Goal: Task Accomplishment & Management: Manage account settings

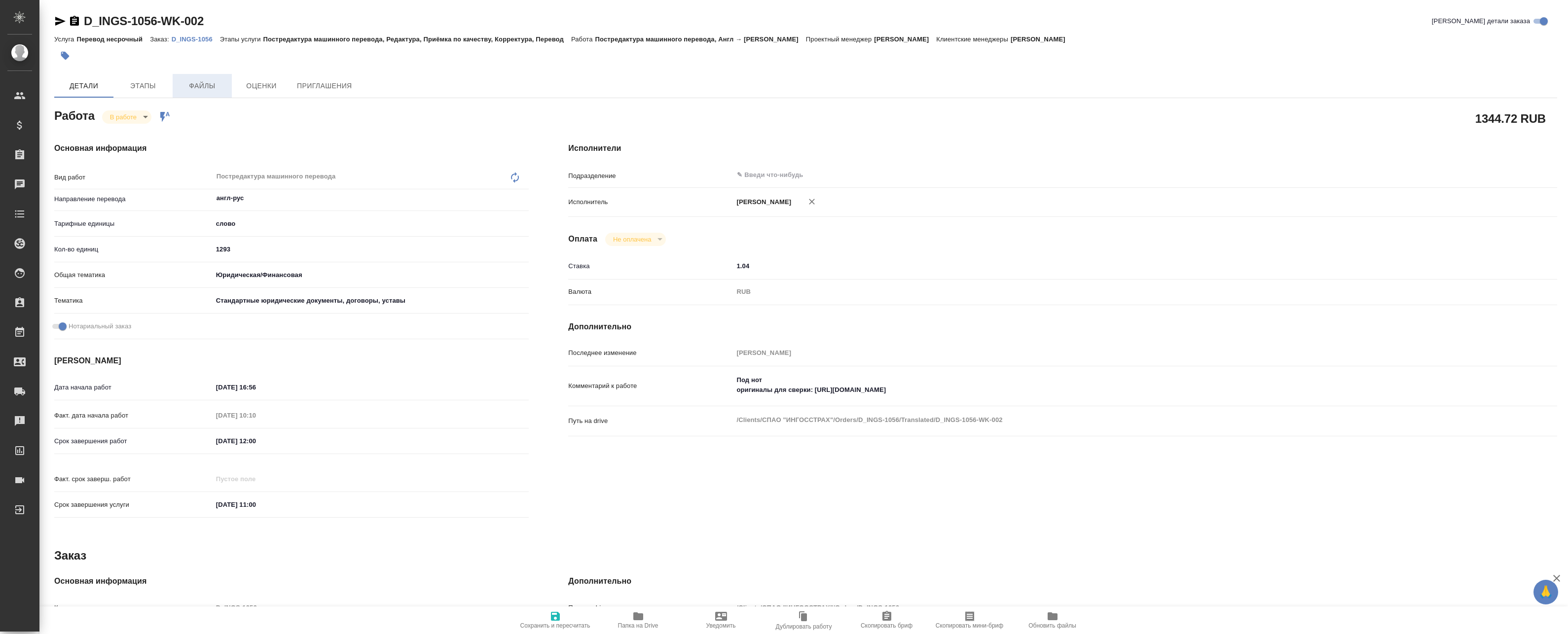
type textarea "x"
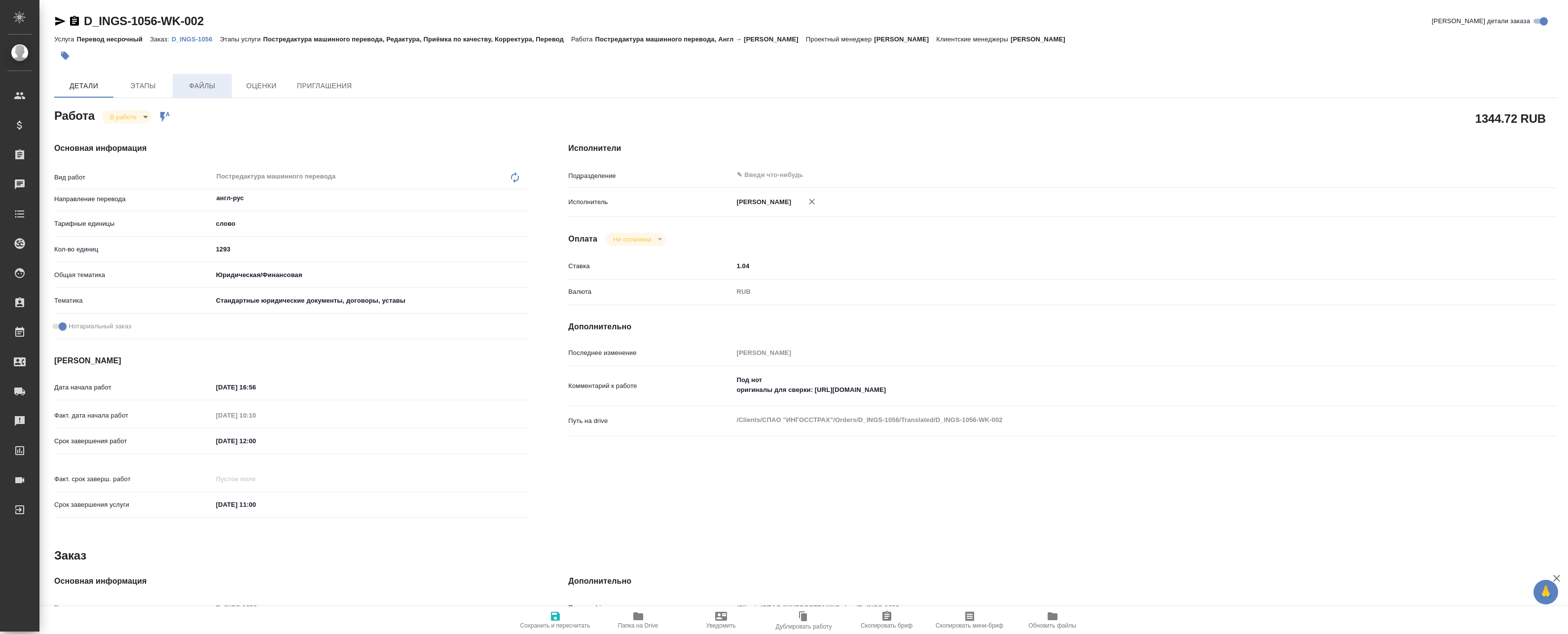
type textarea "x"
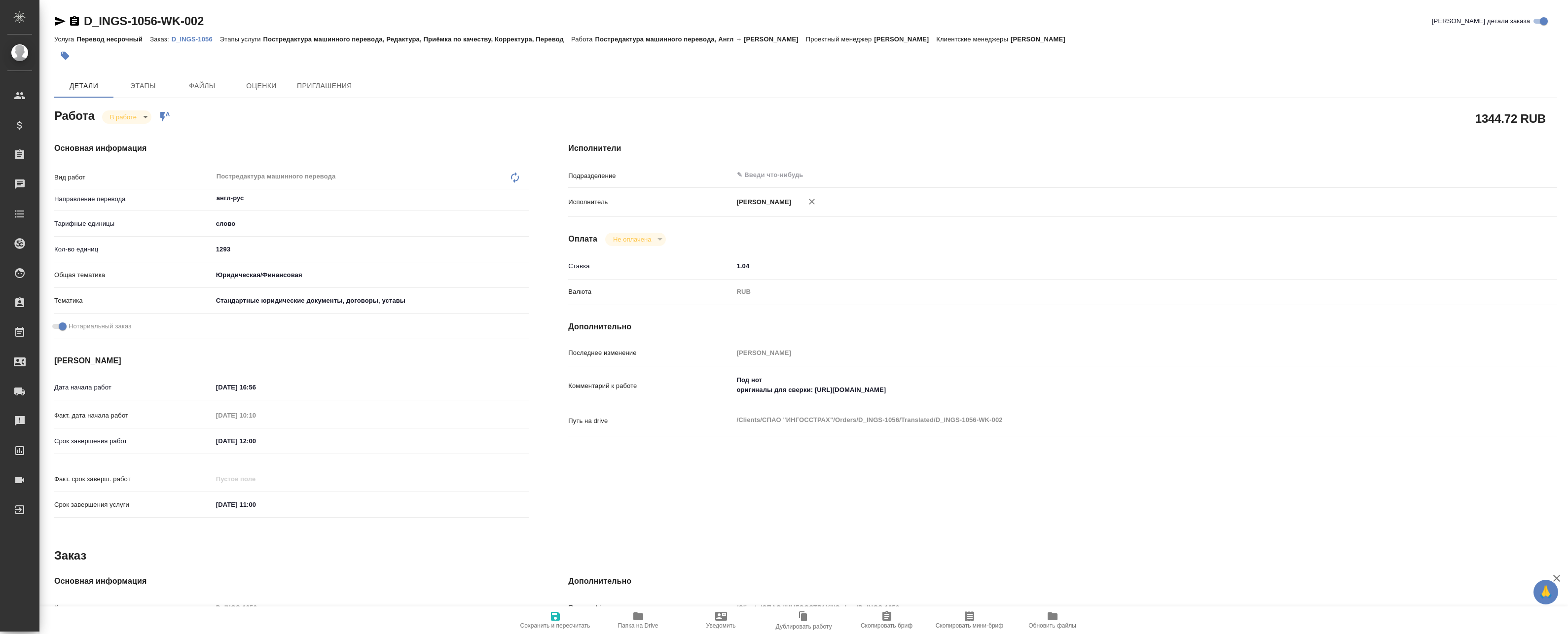
type textarea "x"
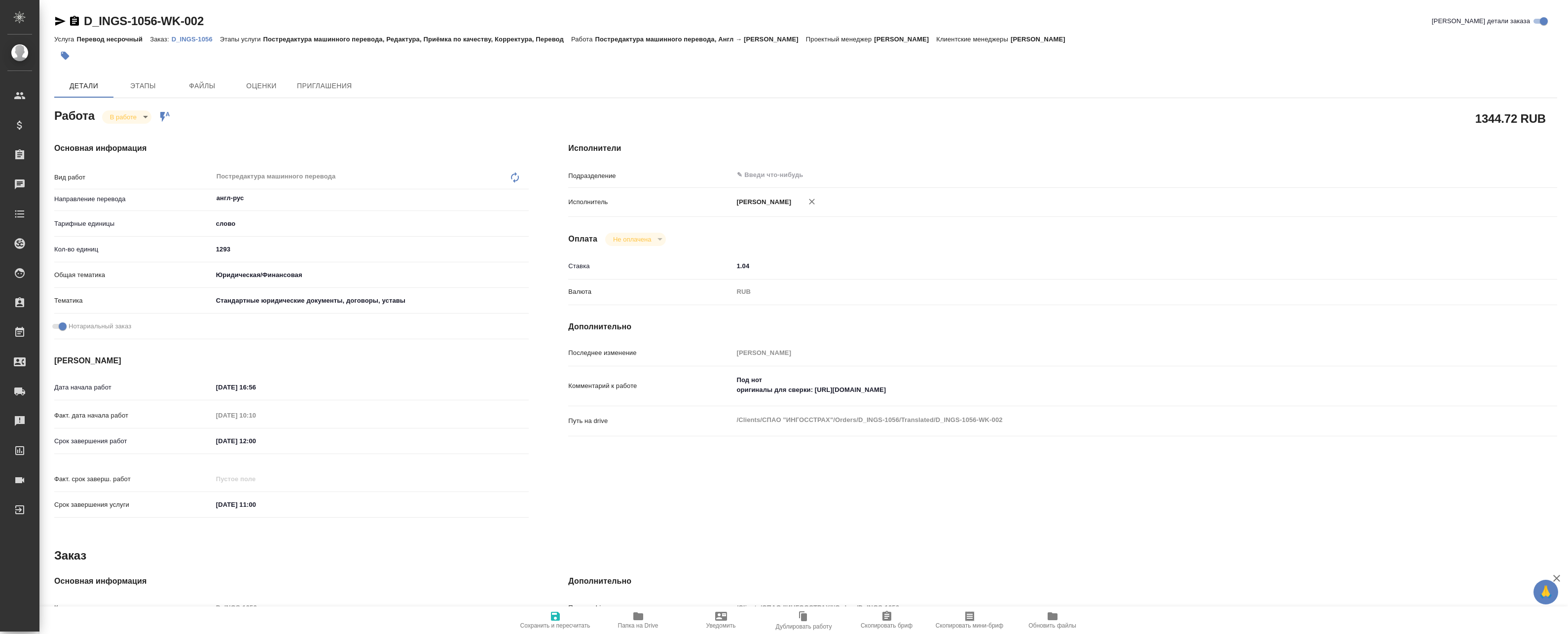
type textarea "x"
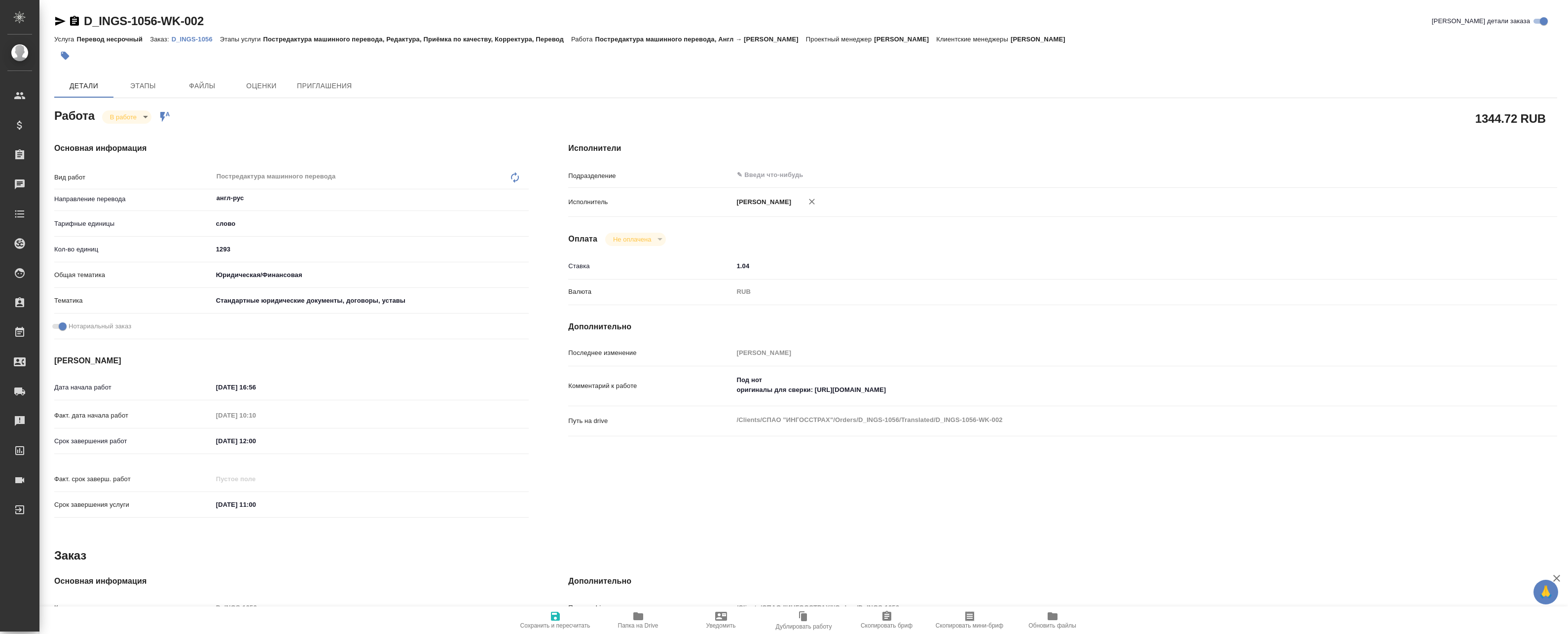
click at [201, 37] on p "D_INGS-1056" at bounding box center [196, 39] width 48 height 8
type textarea "x"
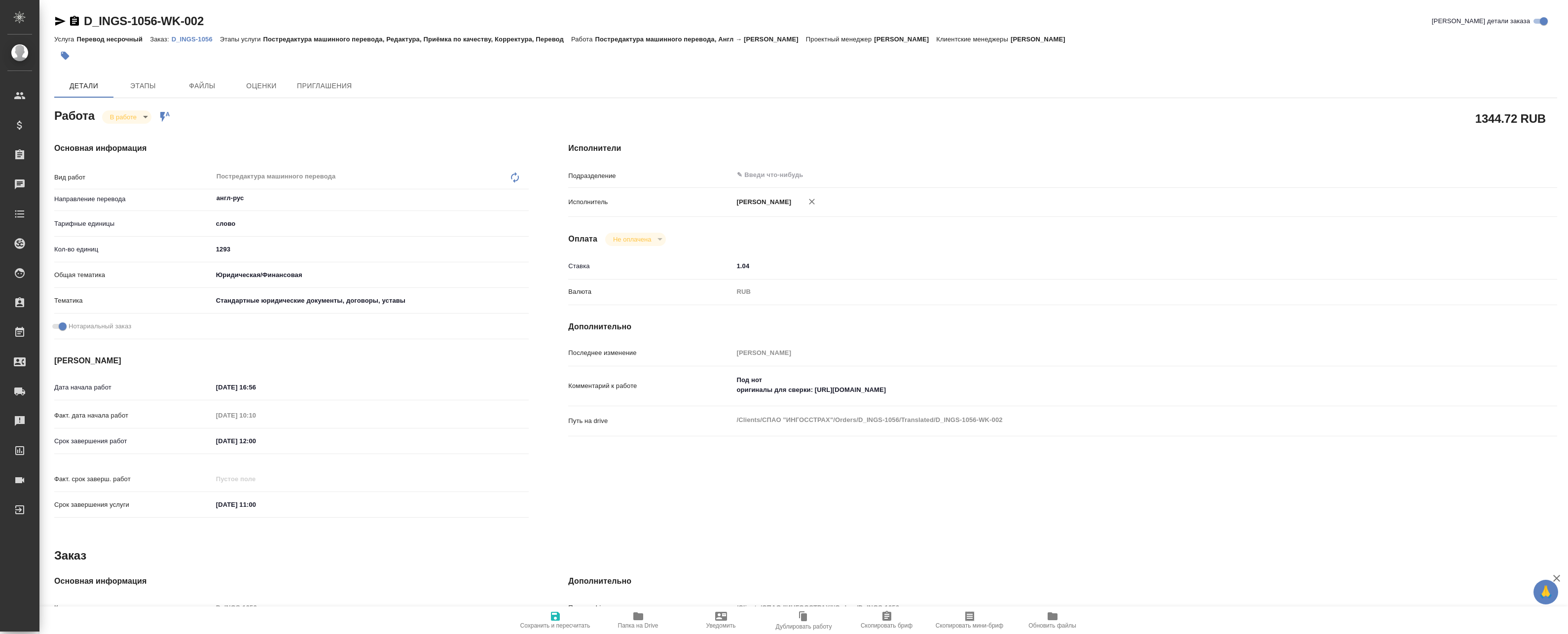
type textarea "x"
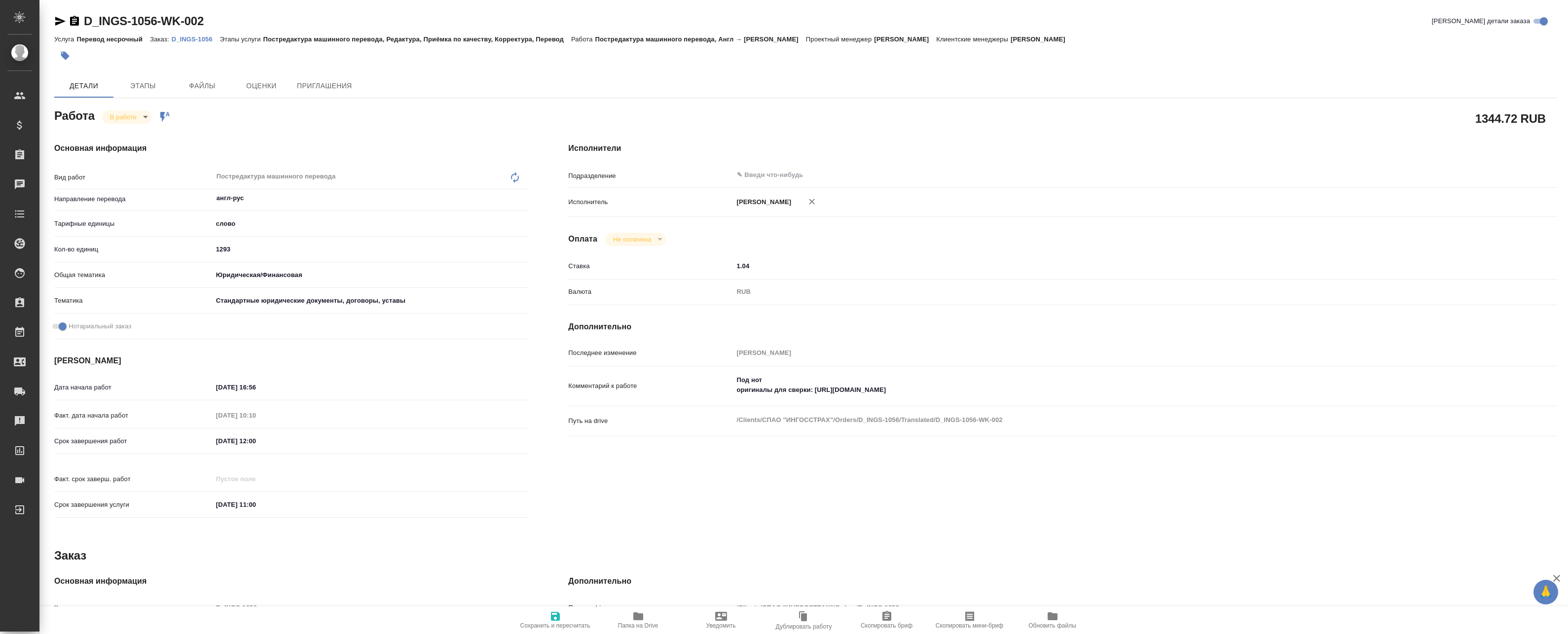
type textarea "x"
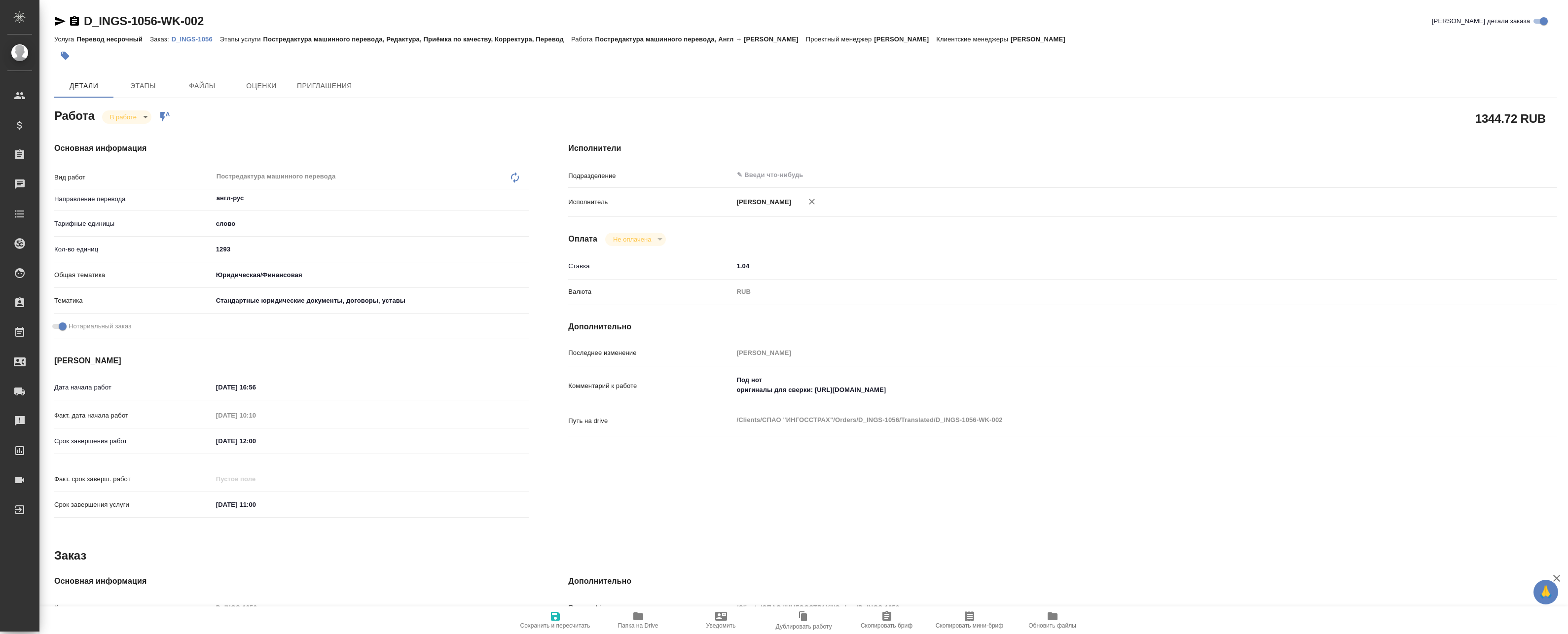
type textarea "x"
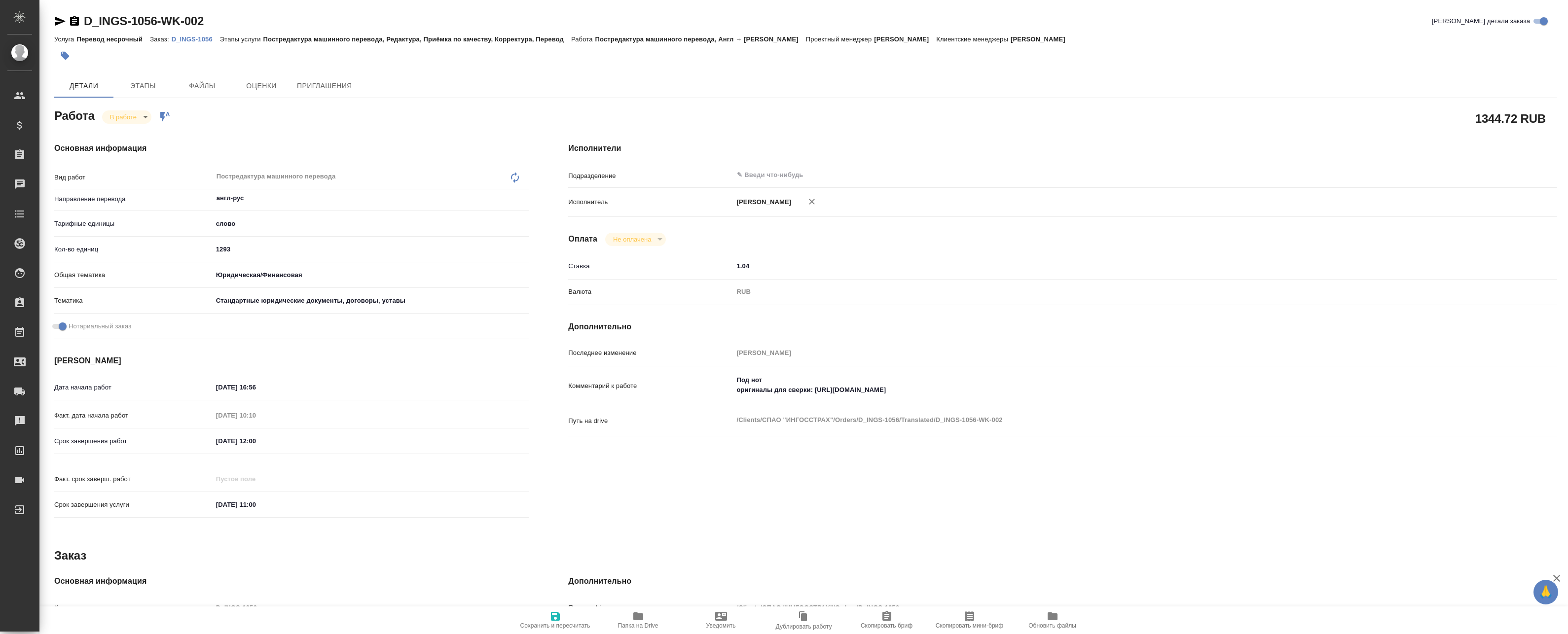
type textarea "x"
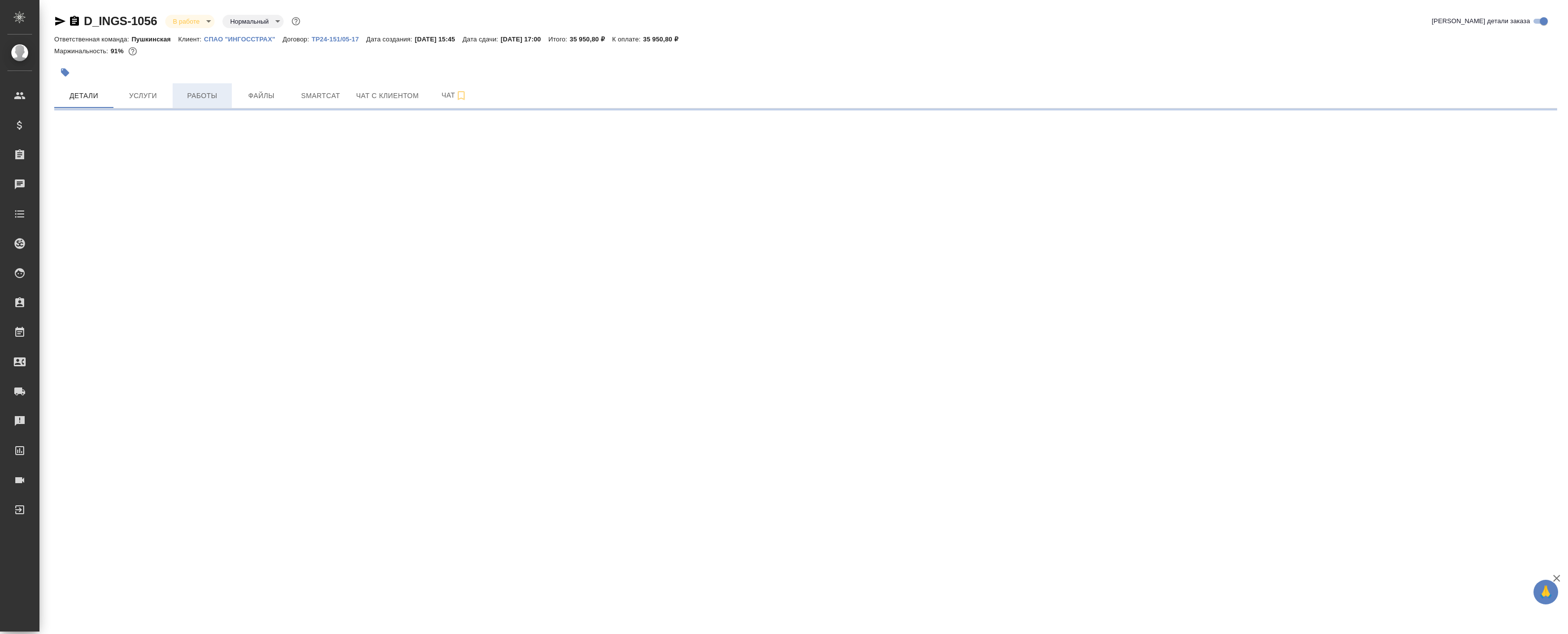
select select "RU"
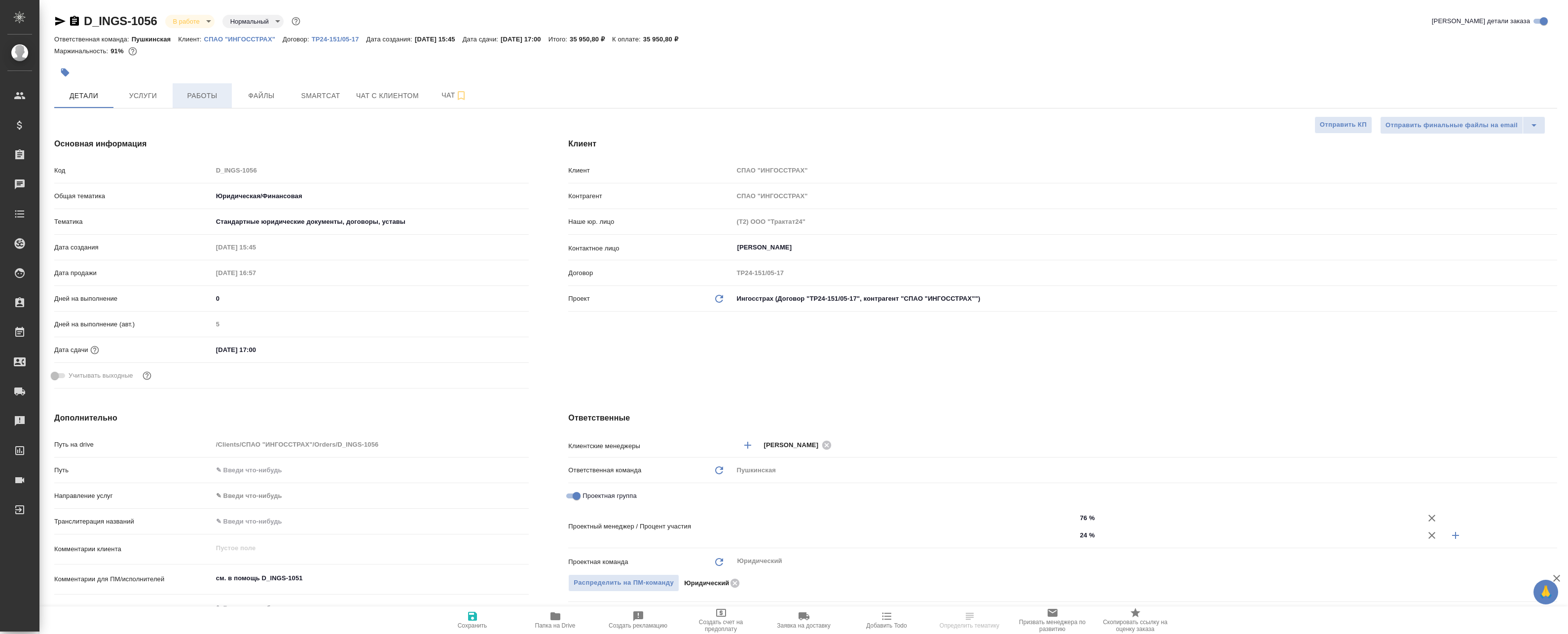
type textarea "x"
type input "[PERSON_NAME]"
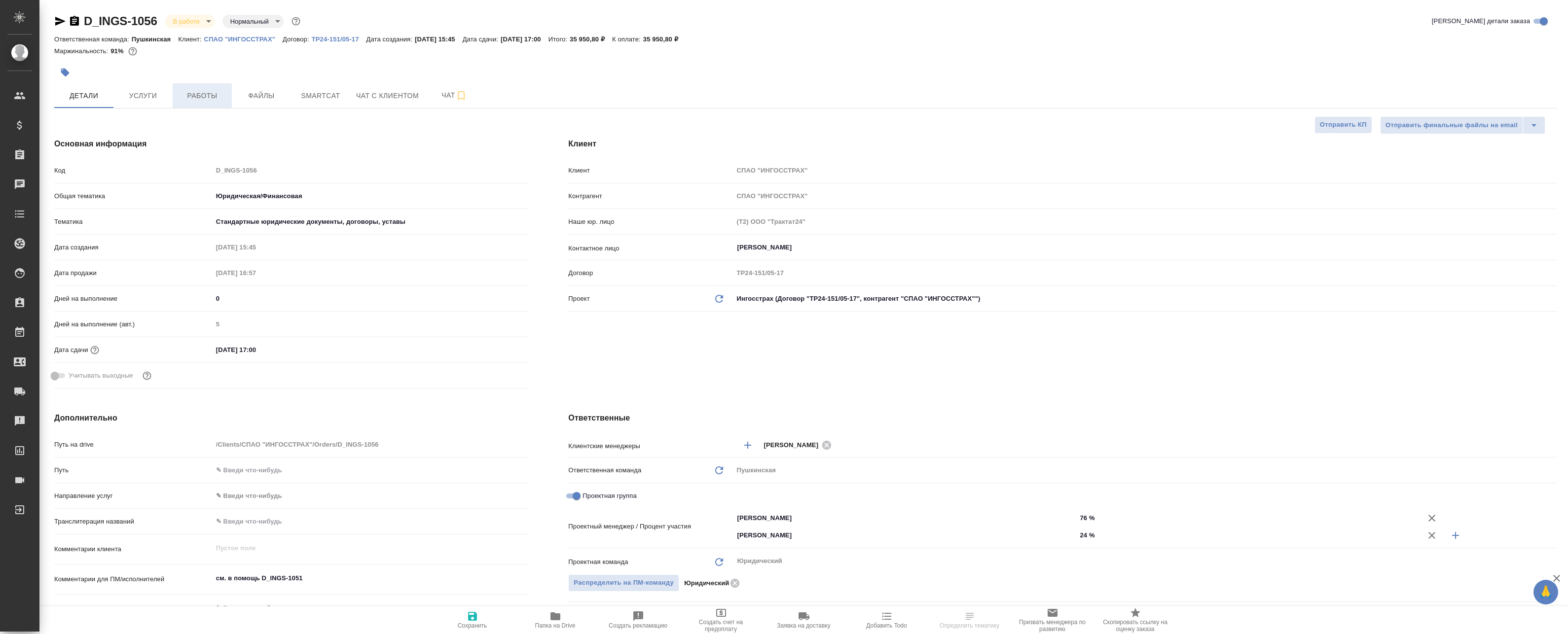
click at [204, 94] on span "Работы" at bounding box center [203, 95] width 47 height 13
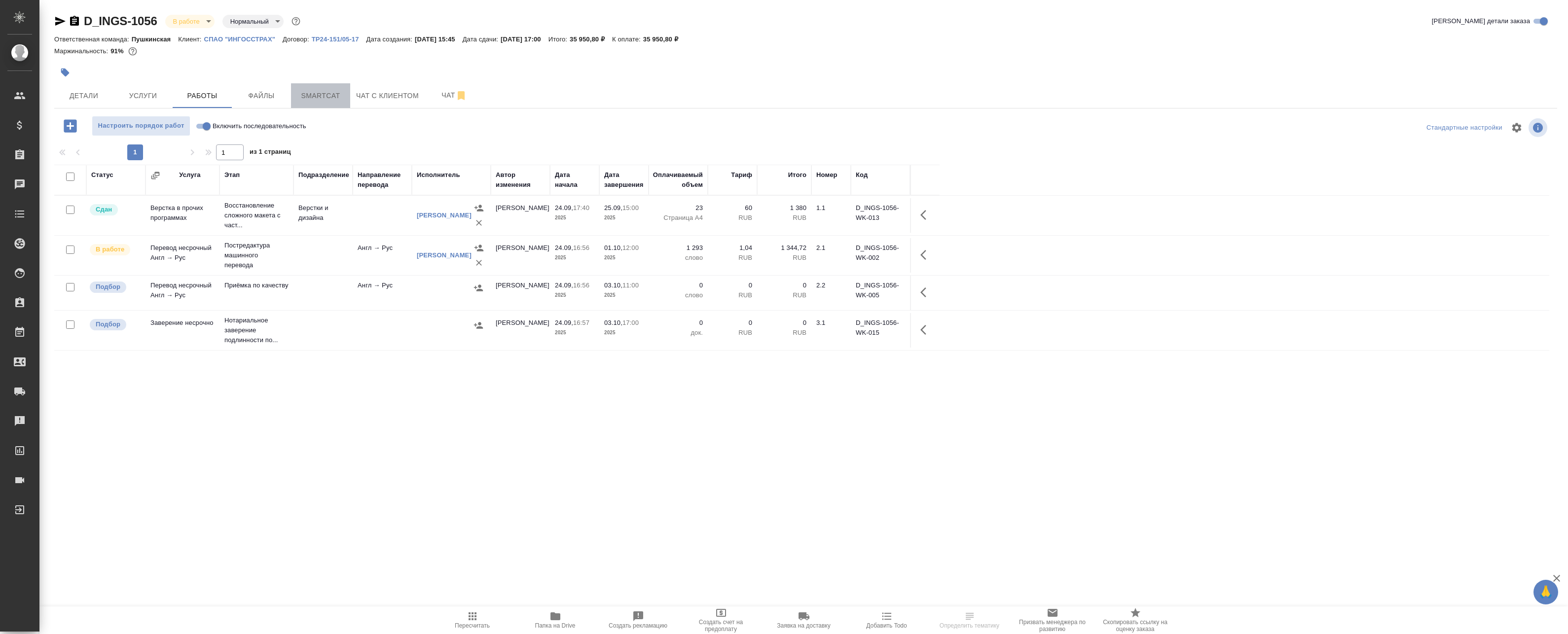
click at [320, 94] on span "Smartcat" at bounding box center [320, 95] width 47 height 13
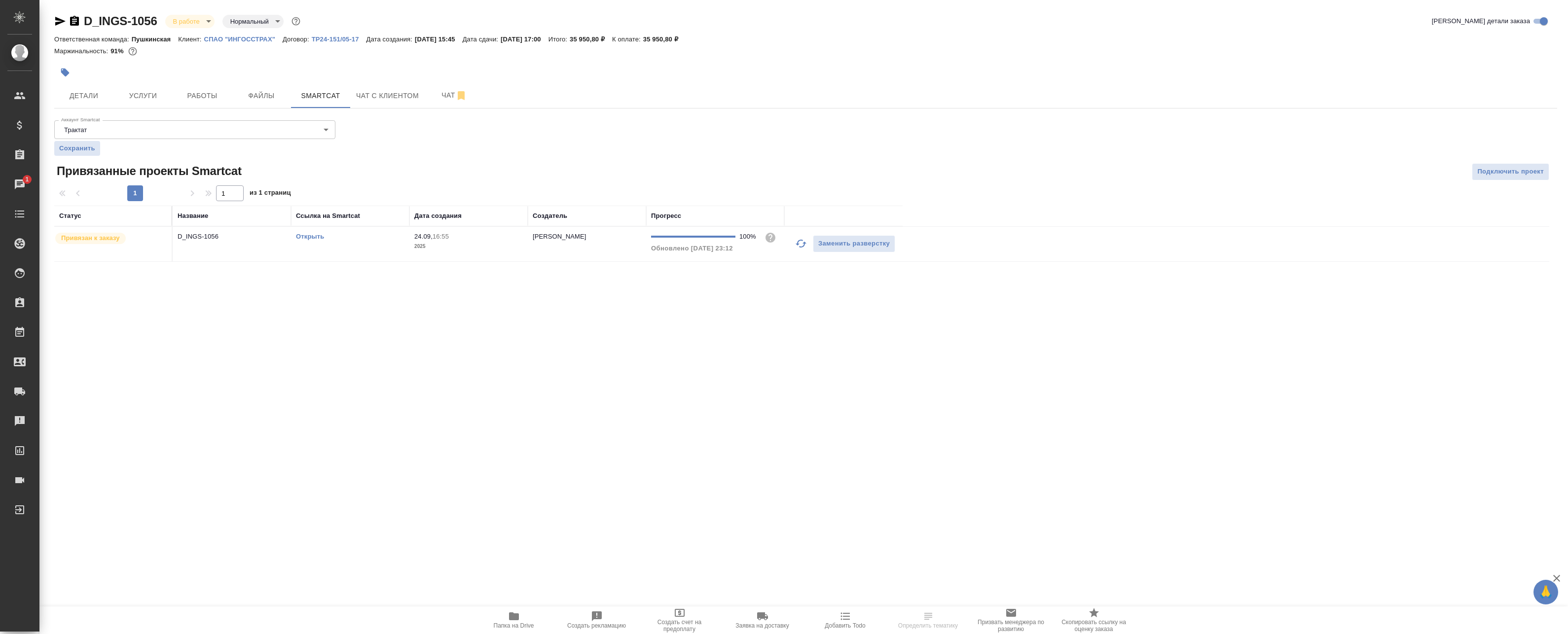
click at [316, 235] on link "Открыть" at bounding box center [310, 237] width 29 height 8
click at [228, 102] on button "Работы" at bounding box center [203, 95] width 59 height 25
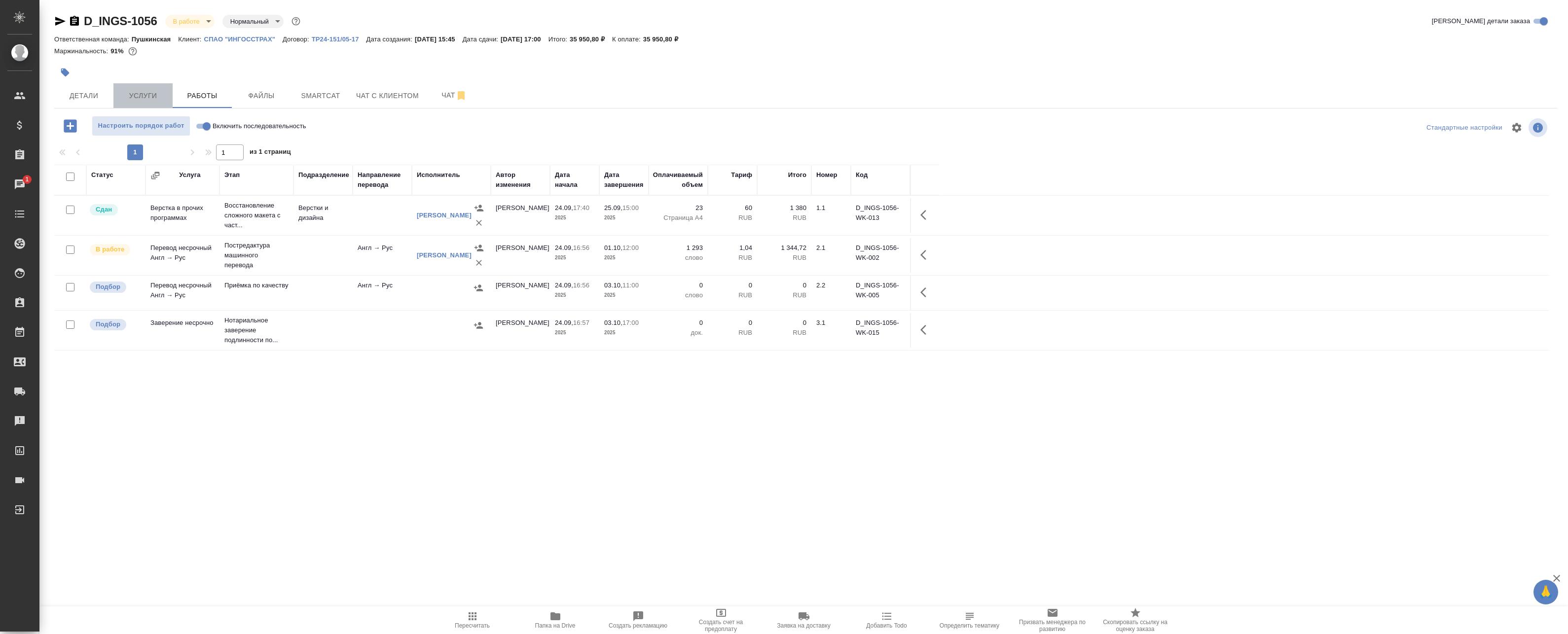
click at [148, 95] on span "Услуги" at bounding box center [143, 95] width 47 height 13
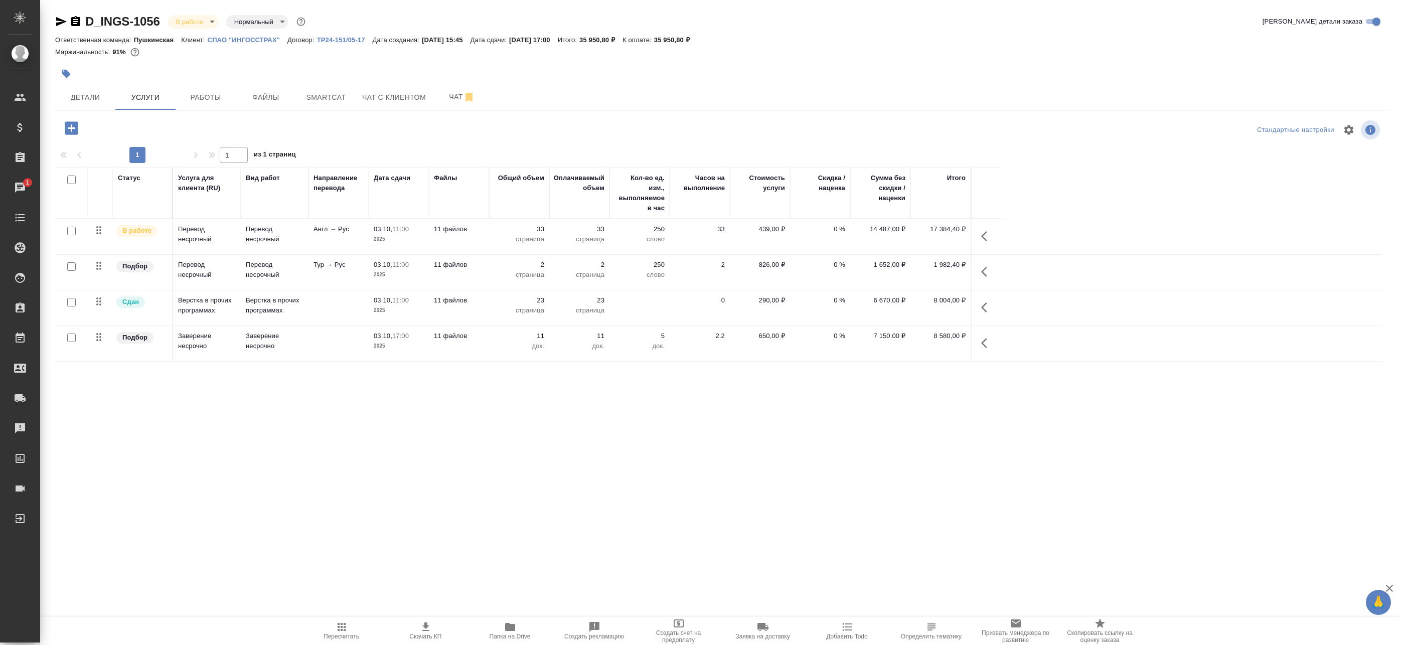
click at [504, 636] on span "Папка на Drive" at bounding box center [510, 636] width 41 height 7
click at [205, 89] on button "Работы" at bounding box center [206, 97] width 60 height 25
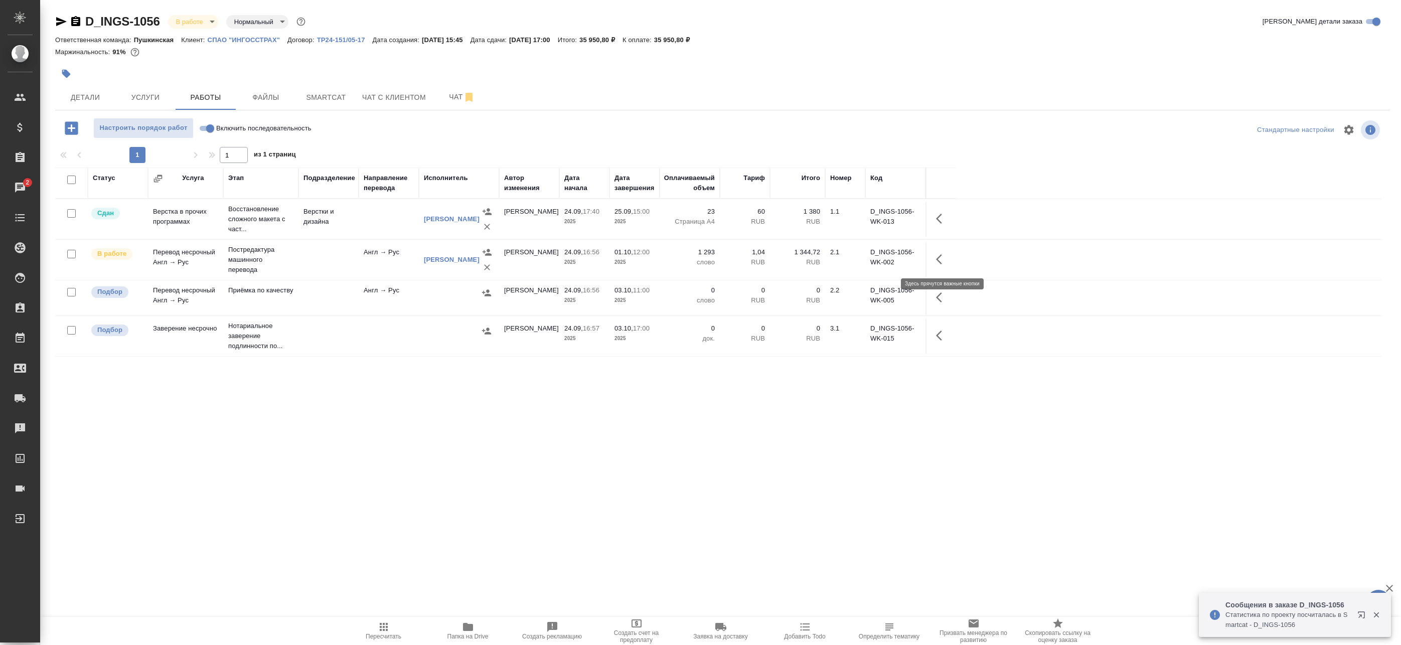
click at [932, 255] on button "button" at bounding box center [942, 259] width 24 height 24
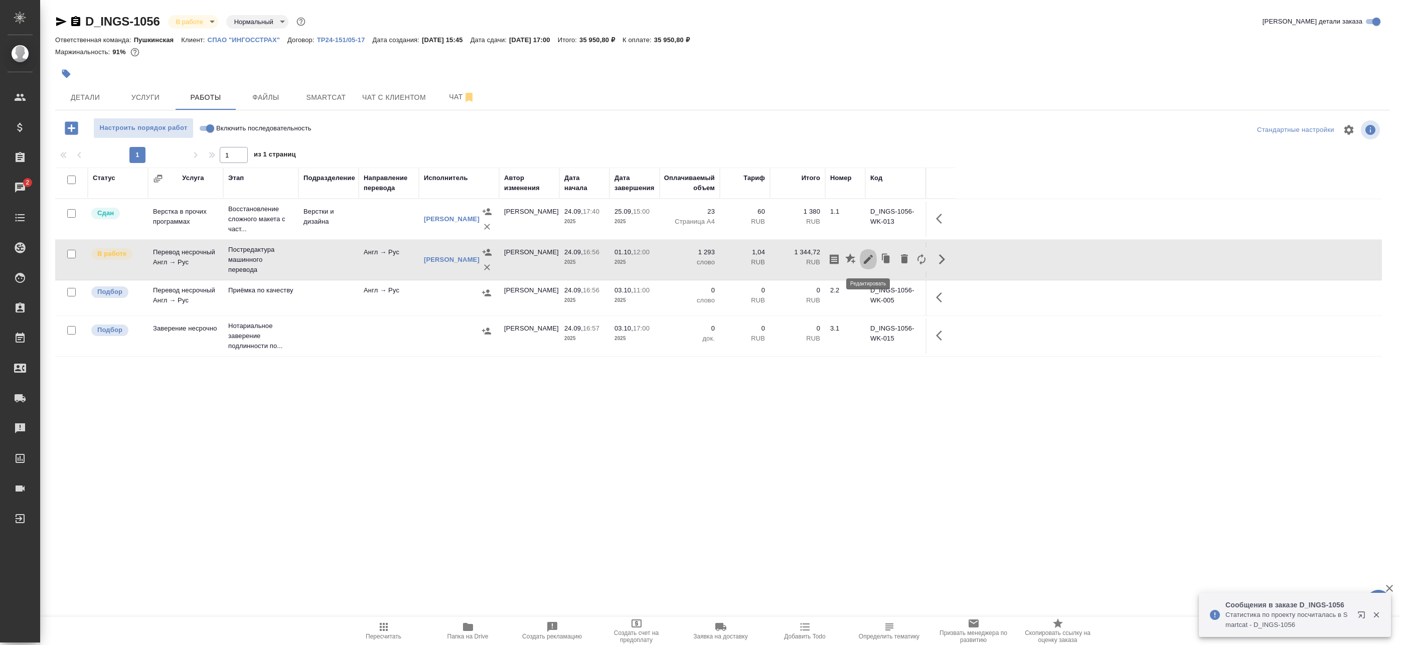
click at [872, 259] on icon "button" at bounding box center [869, 259] width 12 height 12
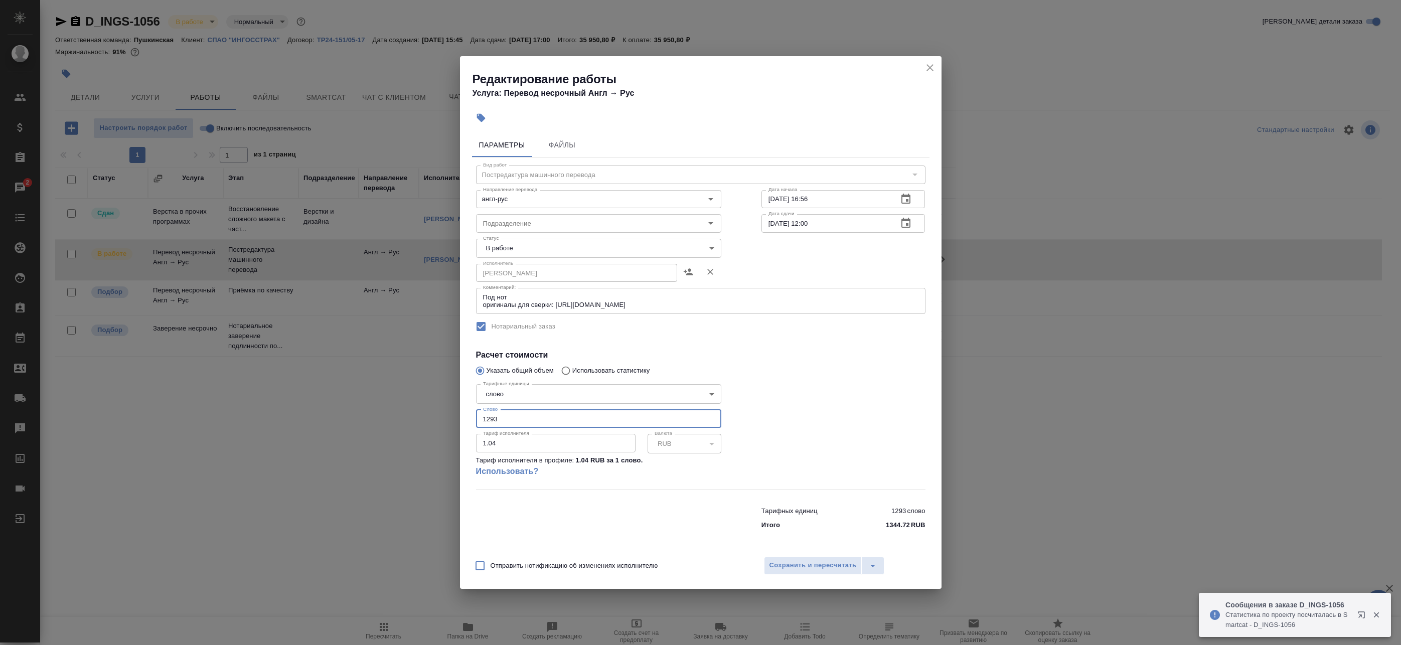
drag, startPoint x: 507, startPoint y: 420, endPoint x: 404, endPoint y: 412, distance: 102.7
click at [405, 412] on div "Редактирование работы Услуга: Перевод несрочный Англ → Рус Параметры Файлы Вид …" at bounding box center [700, 322] width 1401 height 645
click at [385, 434] on div "Редактирование работы Услуга: Перевод несрочный Англ → Рус Параметры Файлы Вид …" at bounding box center [700, 322] width 1401 height 645
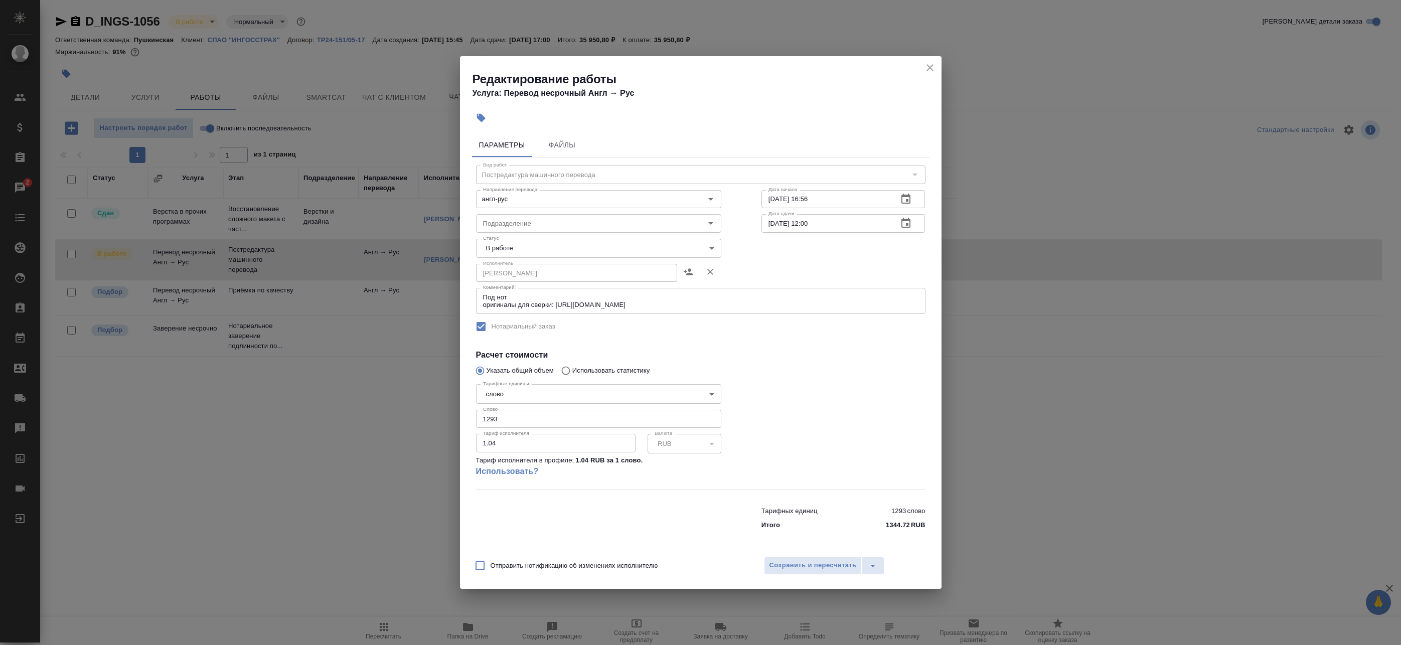
click at [925, 69] on icon "close" at bounding box center [930, 68] width 12 height 12
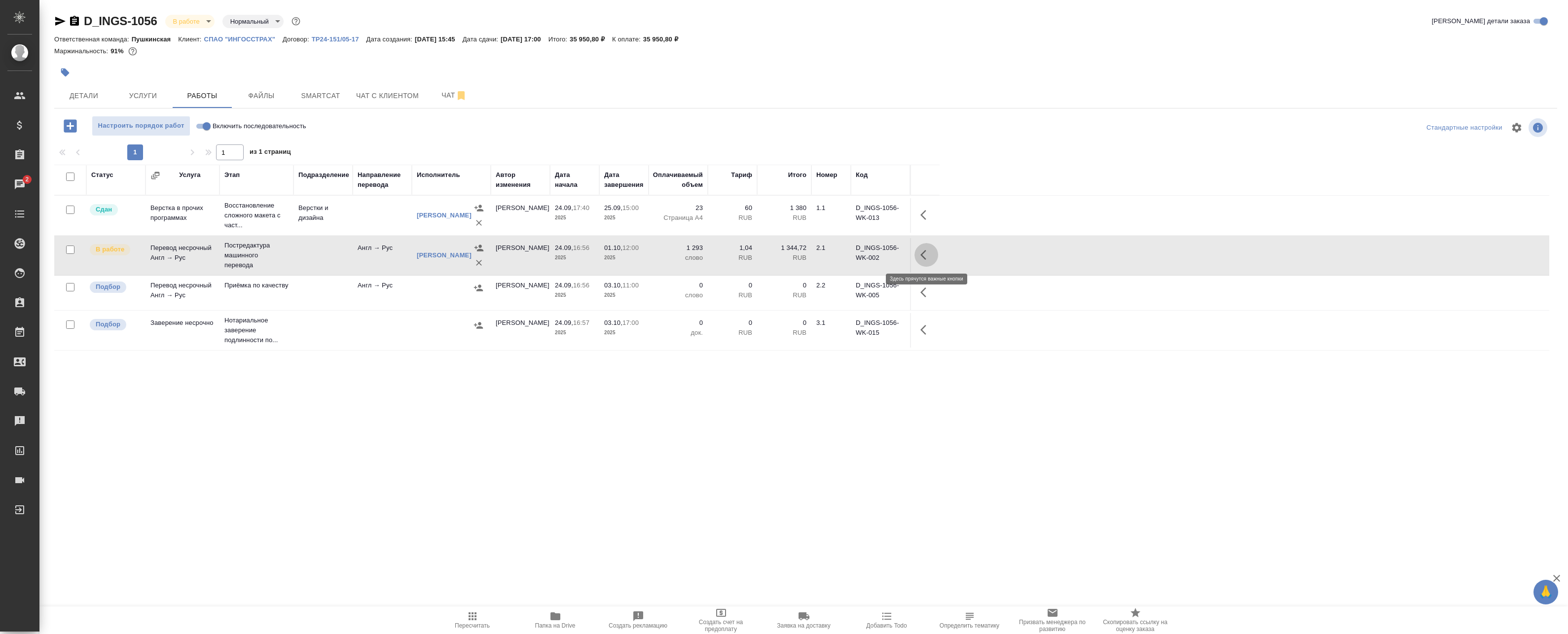
drag, startPoint x: 923, startPoint y: 258, endPoint x: 914, endPoint y: 256, distance: 9.2
click at [922, 258] on icon "button" at bounding box center [926, 255] width 12 height 12
click at [848, 256] on icon "button" at bounding box center [854, 255] width 12 height 12
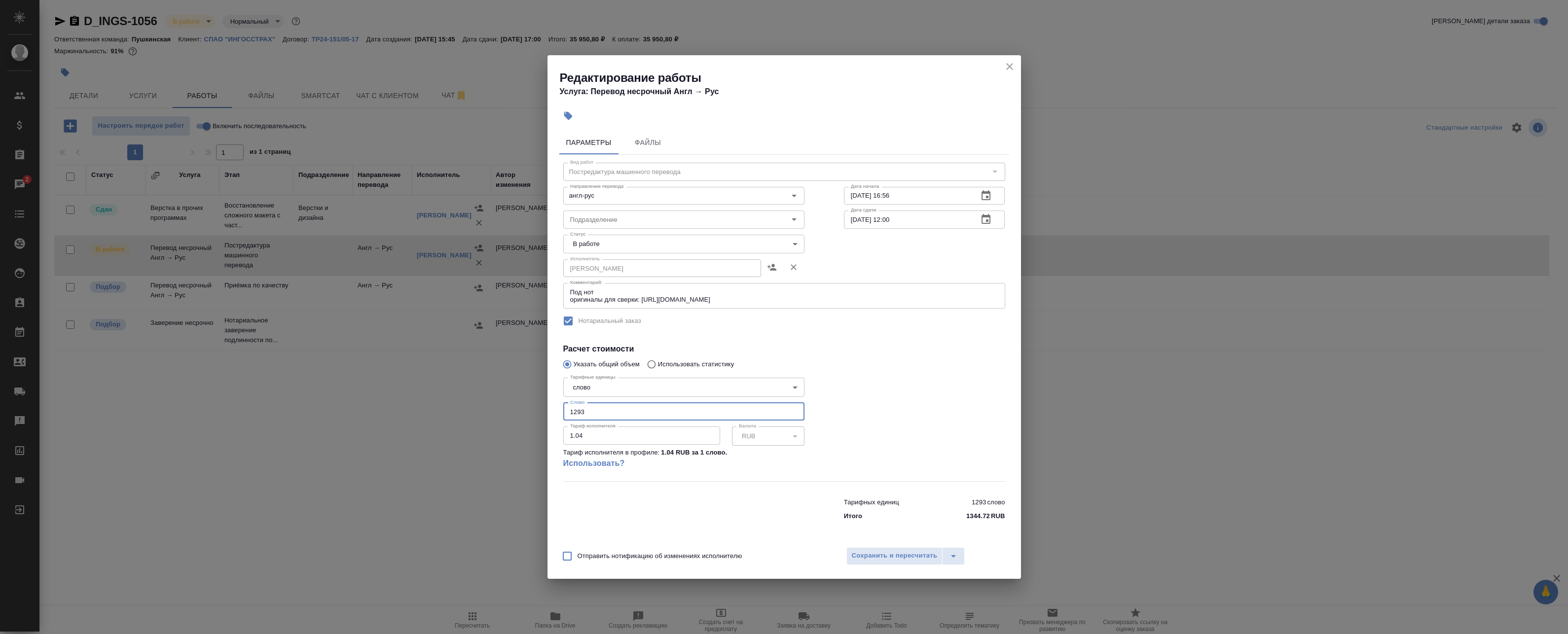
drag, startPoint x: 572, startPoint y: 414, endPoint x: 560, endPoint y: 412, distance: 12.2
click at [560, 412] on div "Тарифные единицы слово 5a8b1489cc6b4906c91bfd90 Тарифные единицы Слово 1293 Сло…" at bounding box center [684, 427] width 281 height 146
drag, startPoint x: 605, startPoint y: 412, endPoint x: 537, endPoint y: 410, distance: 68.0
click at [537, 410] on div "Редактирование работы Услуга: Перевод несрочный Англ → Рус Параметры Файлы Вид …" at bounding box center [784, 317] width 1568 height 634
click at [596, 423] on div "Тарифные единицы слово 5a8b1489cc6b4906c91bfd90 Тарифные единицы Слово 1293 Сло…" at bounding box center [683, 427] width 241 height 107
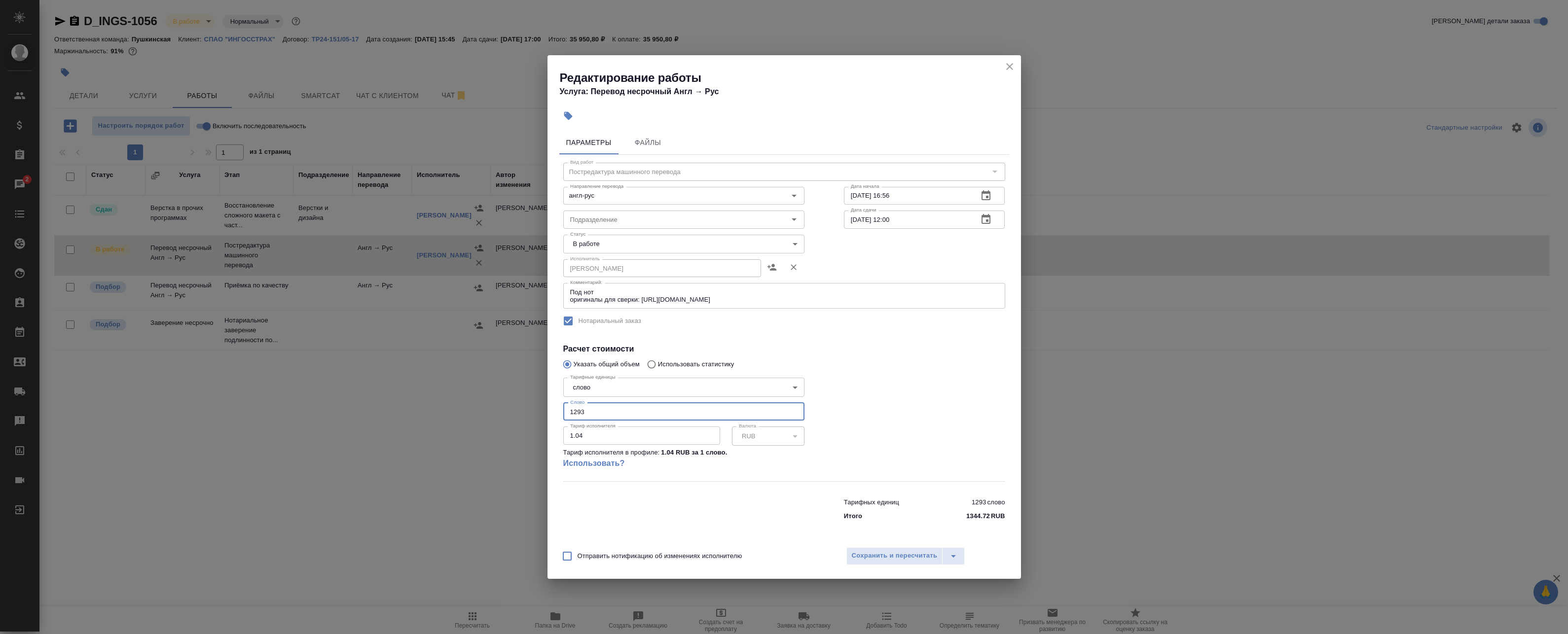
click at [599, 410] on input "1293" at bounding box center [683, 412] width 241 height 18
drag, startPoint x: 612, startPoint y: 410, endPoint x: 532, endPoint y: 403, distance: 80.3
click at [533, 403] on div "Редактирование работы Услуга: Перевод несрочный Англ → Рус Параметры Файлы Вид …" at bounding box center [784, 317] width 1568 height 634
type input "4000"
click at [861, 555] on span "Сохранить и пересчитать" at bounding box center [895, 556] width 86 height 12
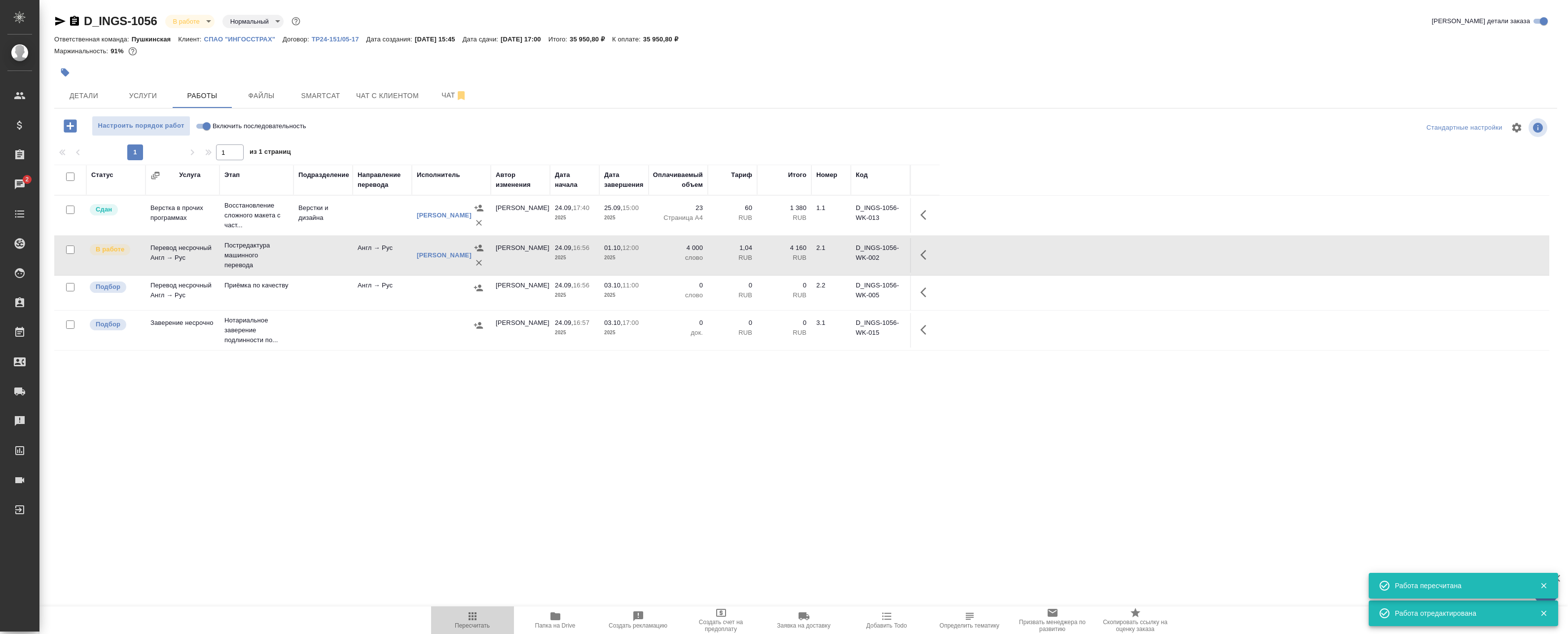
click at [471, 616] on icon "button" at bounding box center [473, 616] width 12 height 12
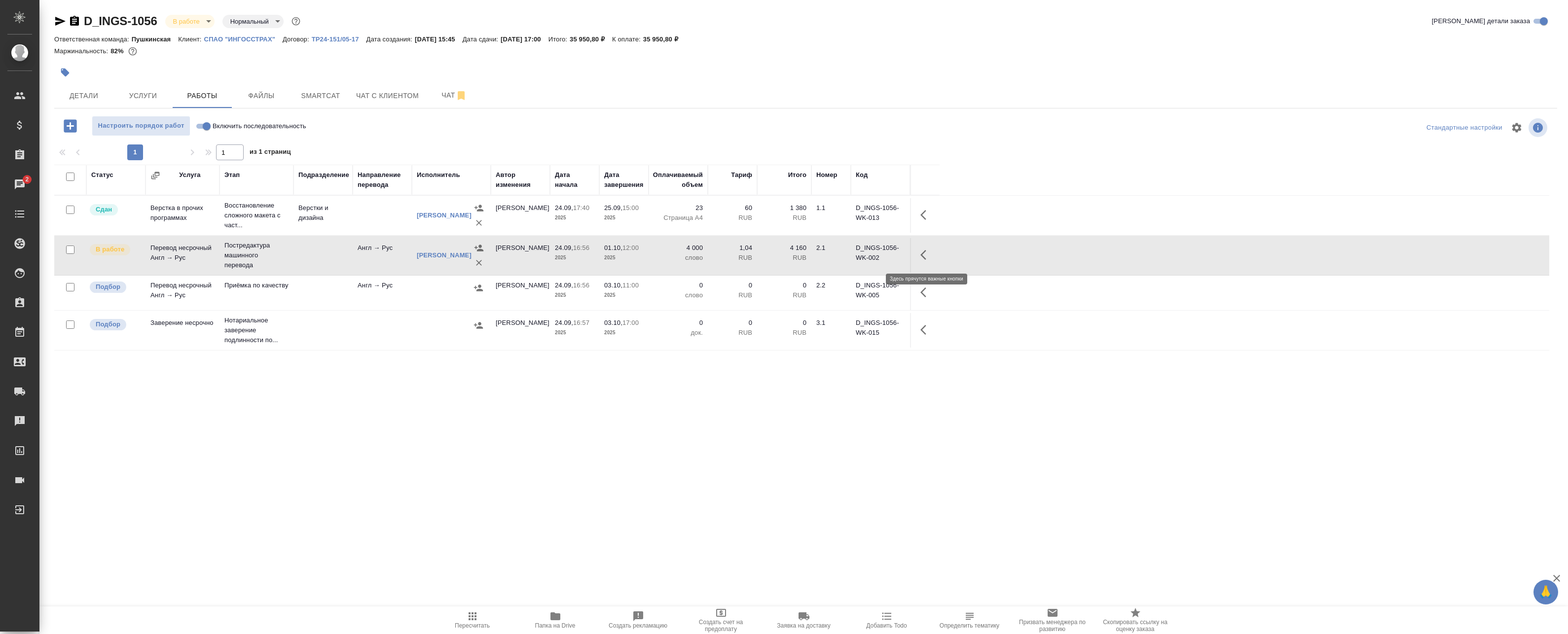
click at [929, 256] on icon "button" at bounding box center [926, 255] width 12 height 12
click at [848, 260] on icon "button" at bounding box center [854, 255] width 12 height 12
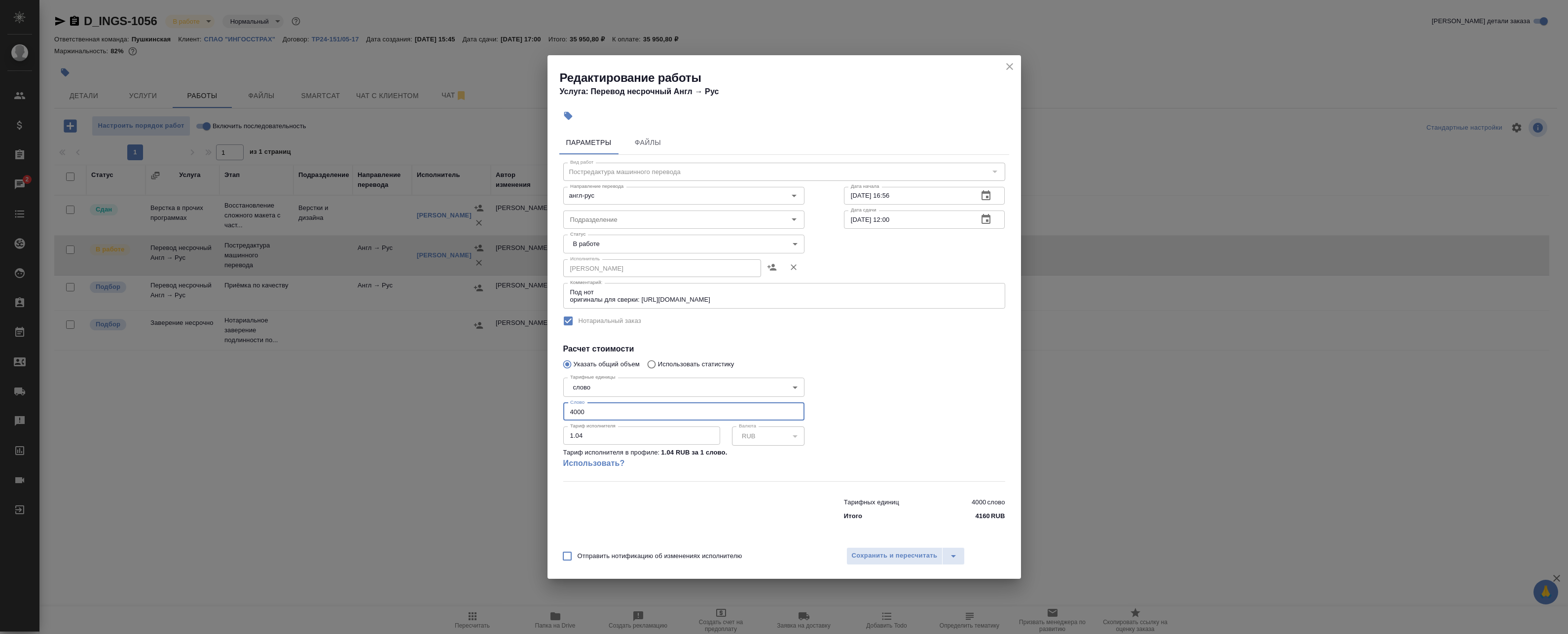
drag, startPoint x: 584, startPoint y: 411, endPoint x: 440, endPoint y: 400, distance: 144.4
click at [475, 409] on div "Редактирование работы Услуга: Перевод несрочный Англ → Рус Параметры Файлы Вид …" at bounding box center [784, 317] width 1568 height 634
type input "3500"
click at [891, 563] on button "Сохранить и пересчитать" at bounding box center [895, 556] width 96 height 18
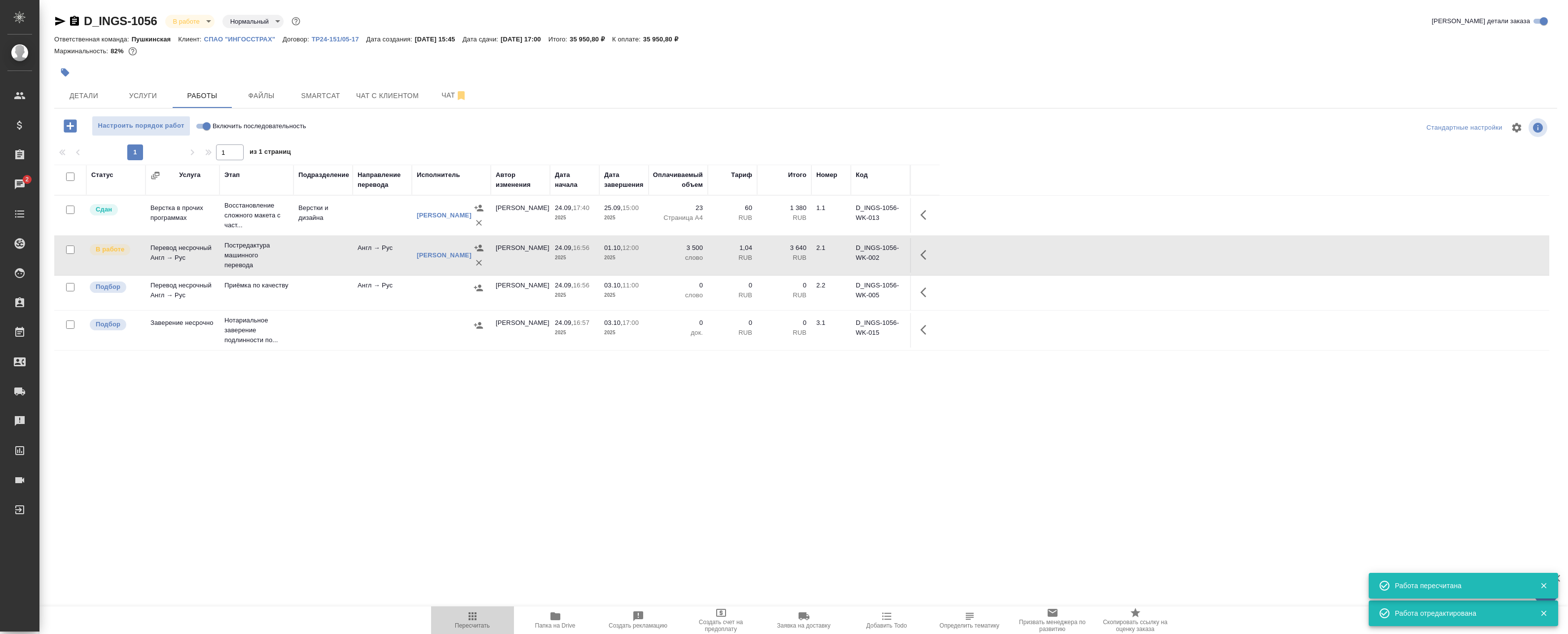
click at [482, 609] on button "Пересчитать" at bounding box center [473, 620] width 83 height 28
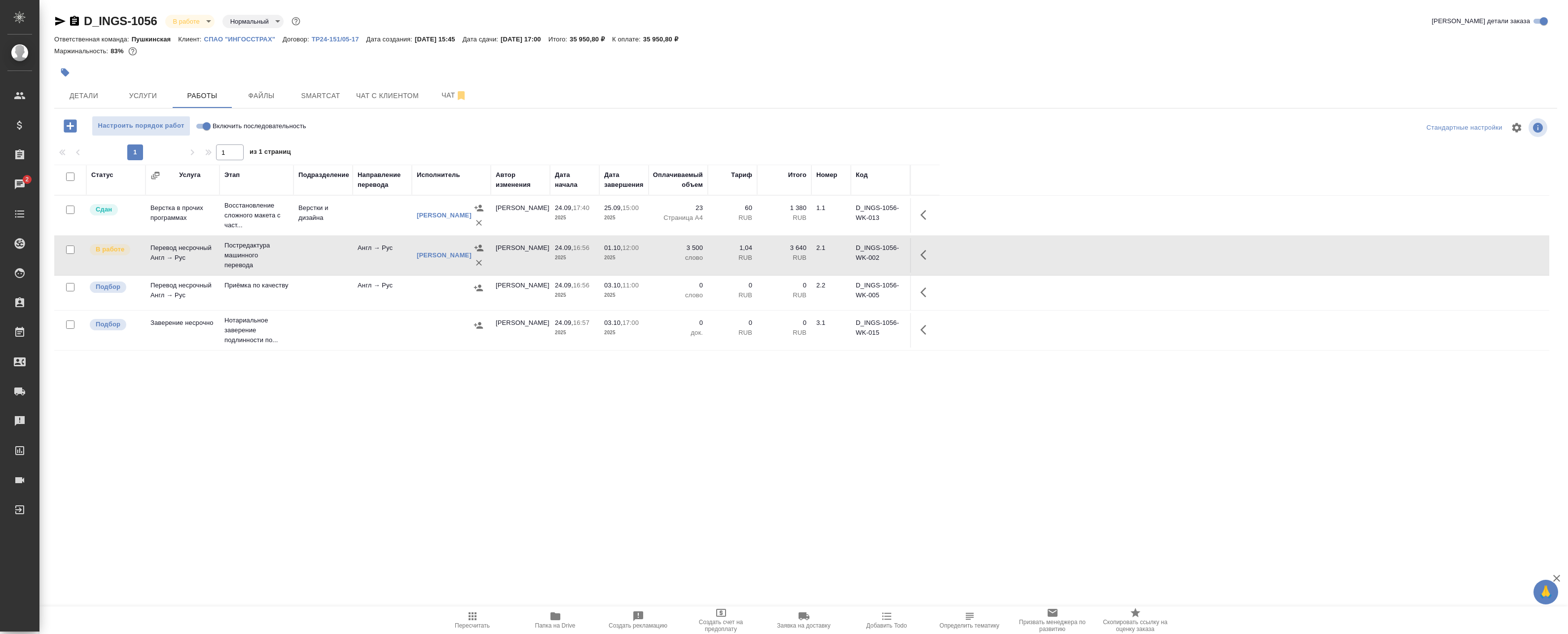
click at [922, 261] on button "button" at bounding box center [926, 255] width 24 height 24
click at [849, 258] on icon "button" at bounding box center [854, 255] width 12 height 12
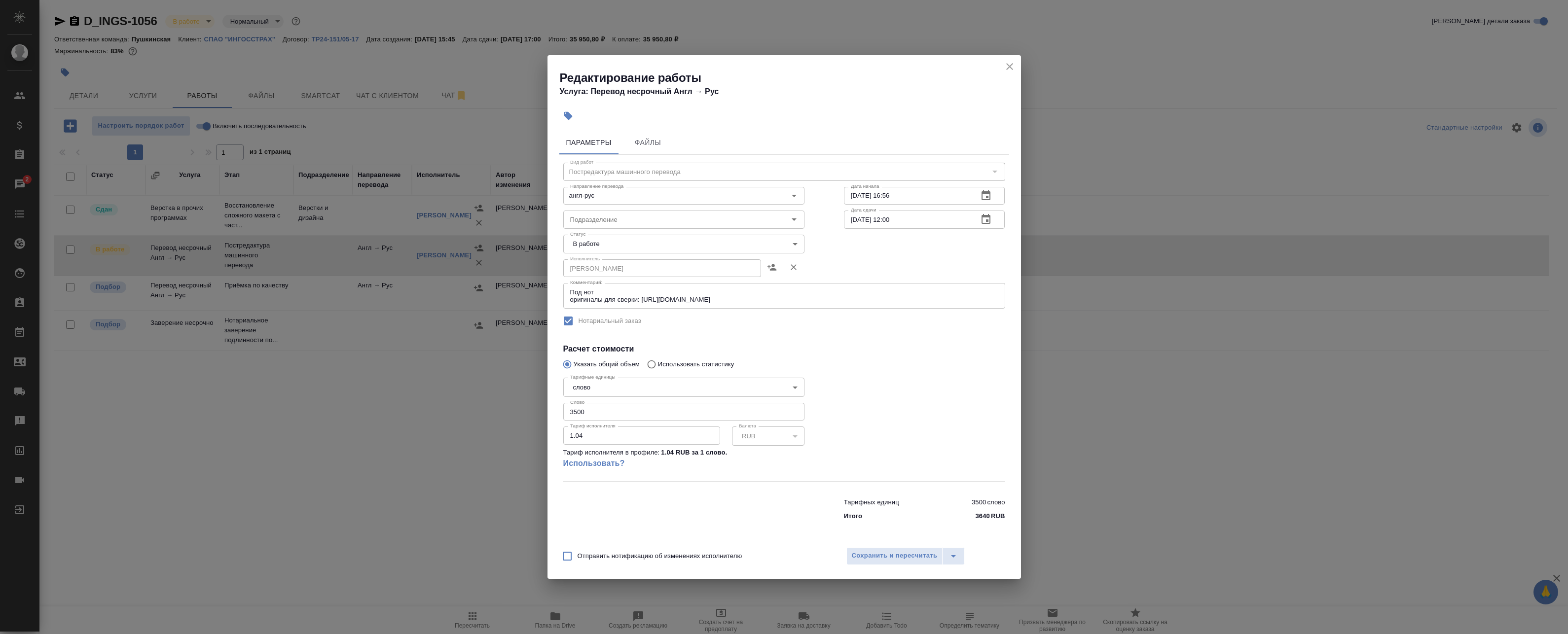
click at [621, 235] on body "🙏 .cls-1 fill:#fff; AWATERA Badanyan Artak Клиенты Спецификации Заказы 2 Чаты T…" at bounding box center [784, 317] width 1568 height 634
click at [596, 275] on li "Сдан" at bounding box center [683, 277] width 241 height 17
type input "closed"
click at [878, 560] on span "Сохранить и пересчитать" at bounding box center [895, 556] width 86 height 12
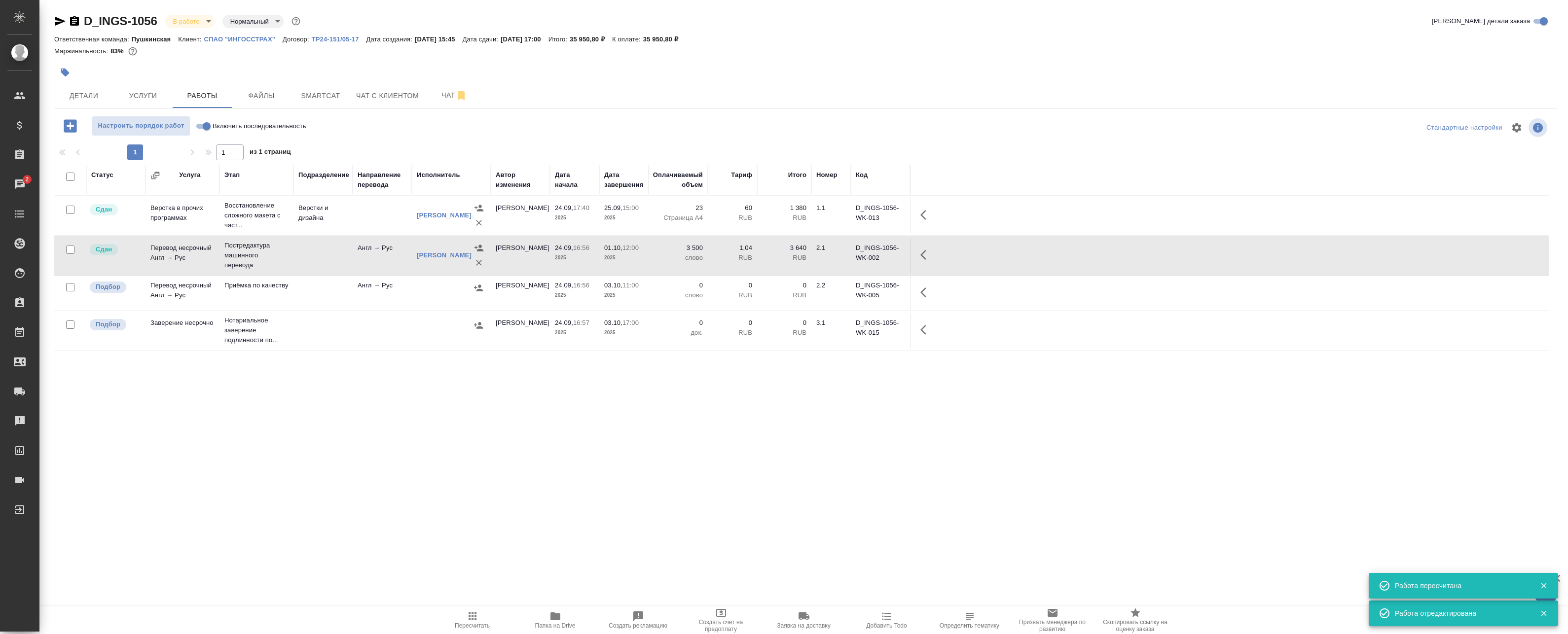
click at [523, 393] on div "Статус Услуга Этап Подразделение Направление перевода Исполнитель Автор изменен…" at bounding box center [801, 387] width 1495 height 444
click at [921, 256] on icon "button" at bounding box center [926, 255] width 12 height 12
click at [824, 256] on icon "button" at bounding box center [820, 255] width 9 height 10
click at [452, 97] on span "Чат" at bounding box center [454, 95] width 47 height 13
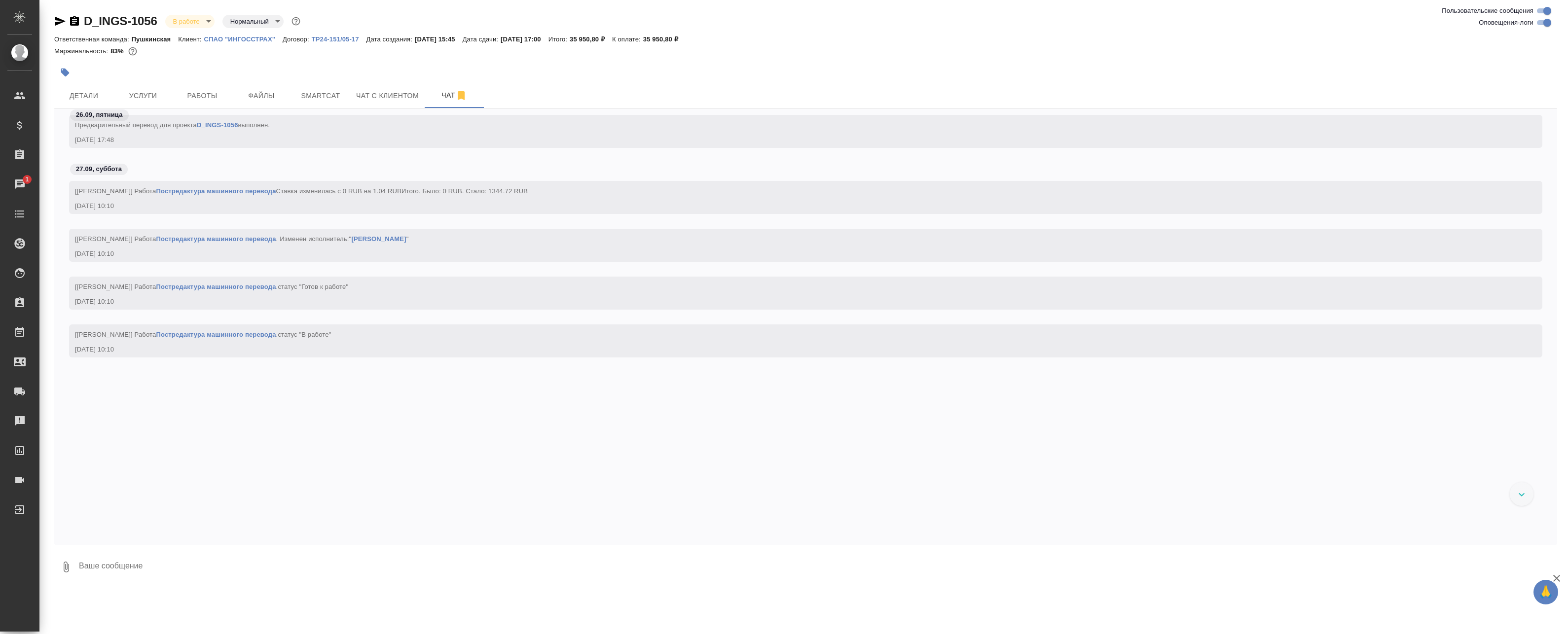
scroll to position [3124, 0]
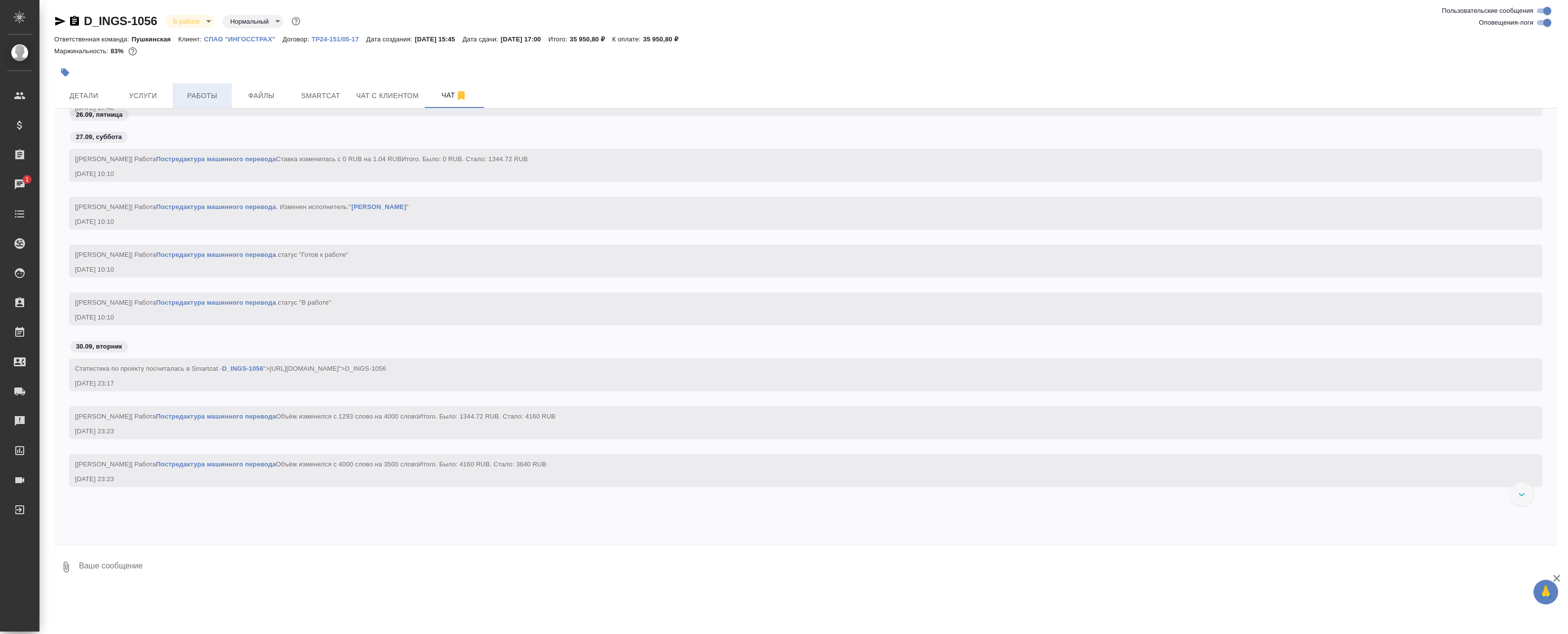
click at [220, 87] on button "Работы" at bounding box center [203, 95] width 59 height 25
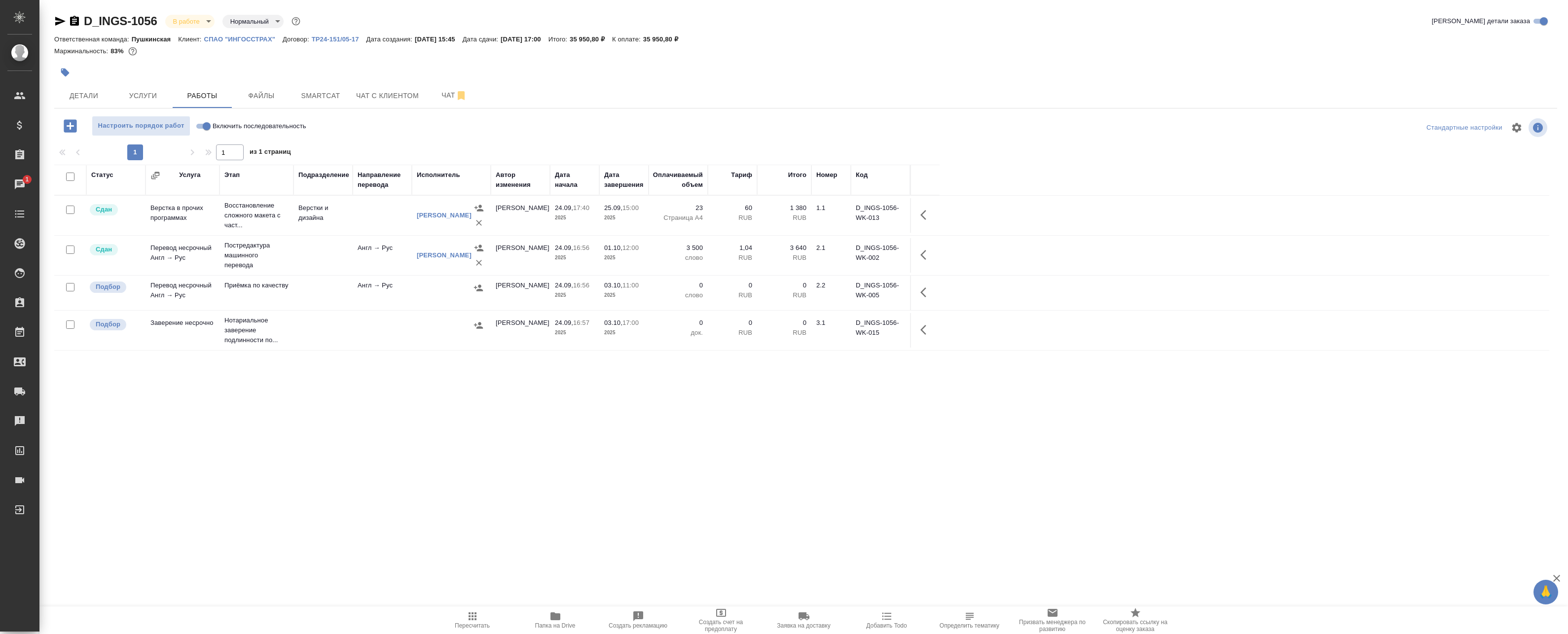
click at [926, 258] on icon "button" at bounding box center [926, 255] width 12 height 12
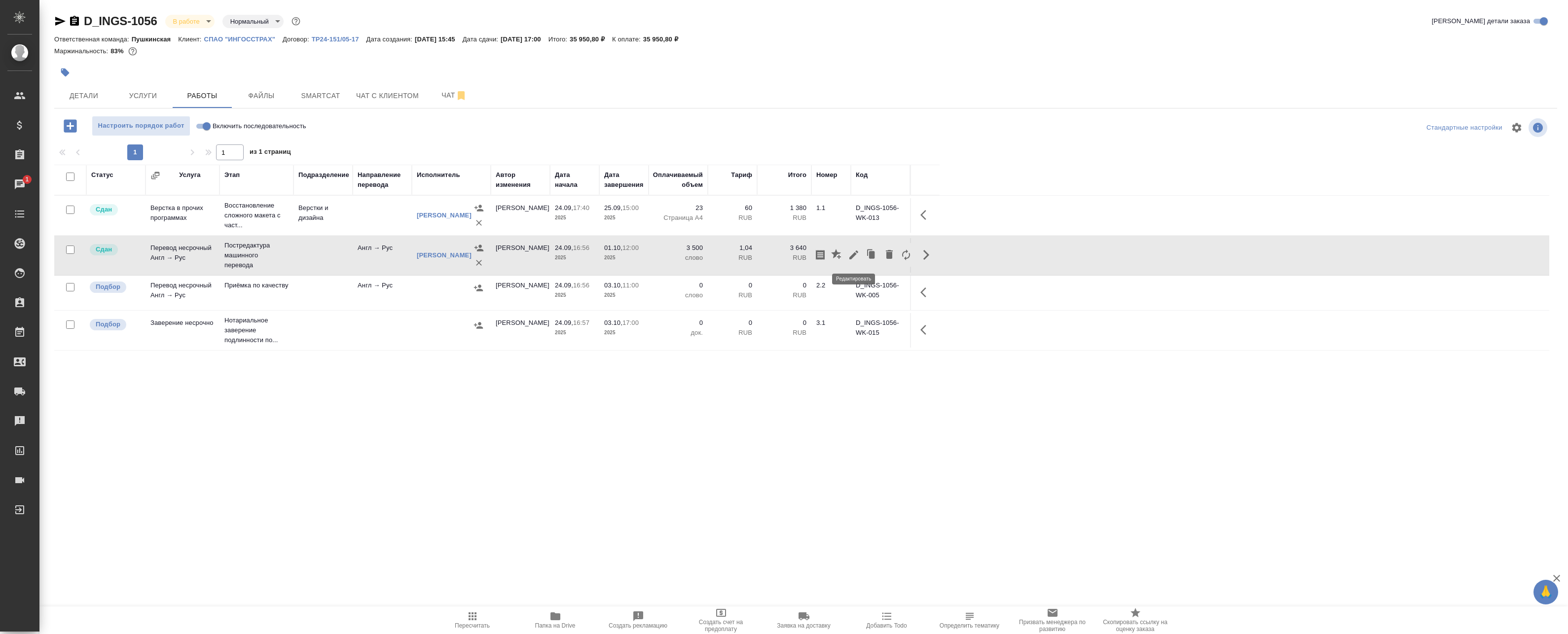
click at [855, 258] on icon "button" at bounding box center [854, 255] width 12 height 12
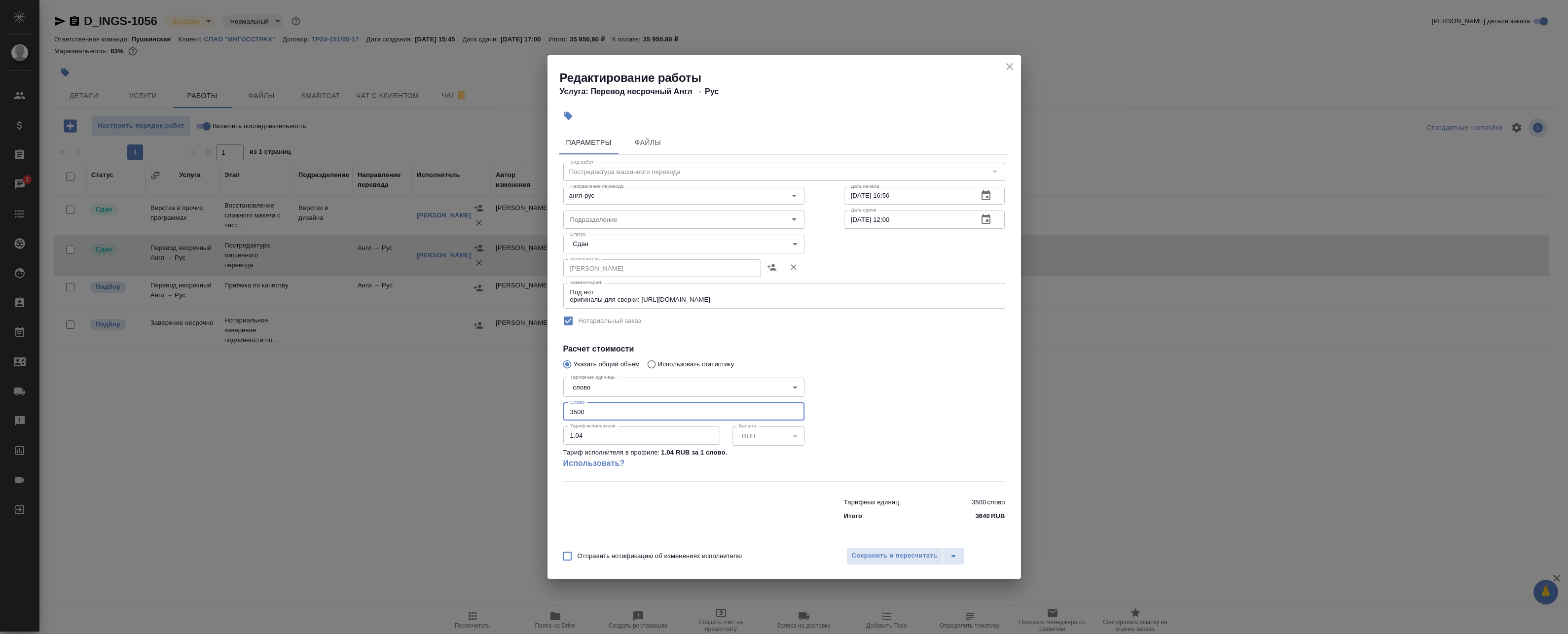
drag, startPoint x: 596, startPoint y: 411, endPoint x: 512, endPoint y: 408, distance: 84.1
click at [513, 408] on div "Редактирование работы Услуга: Перевод несрочный Англ → Рус Параметры Файлы Вид …" at bounding box center [784, 317] width 1568 height 634
type input "2850"
click at [893, 556] on span "Сохранить и пересчитать" at bounding box center [895, 556] width 86 height 12
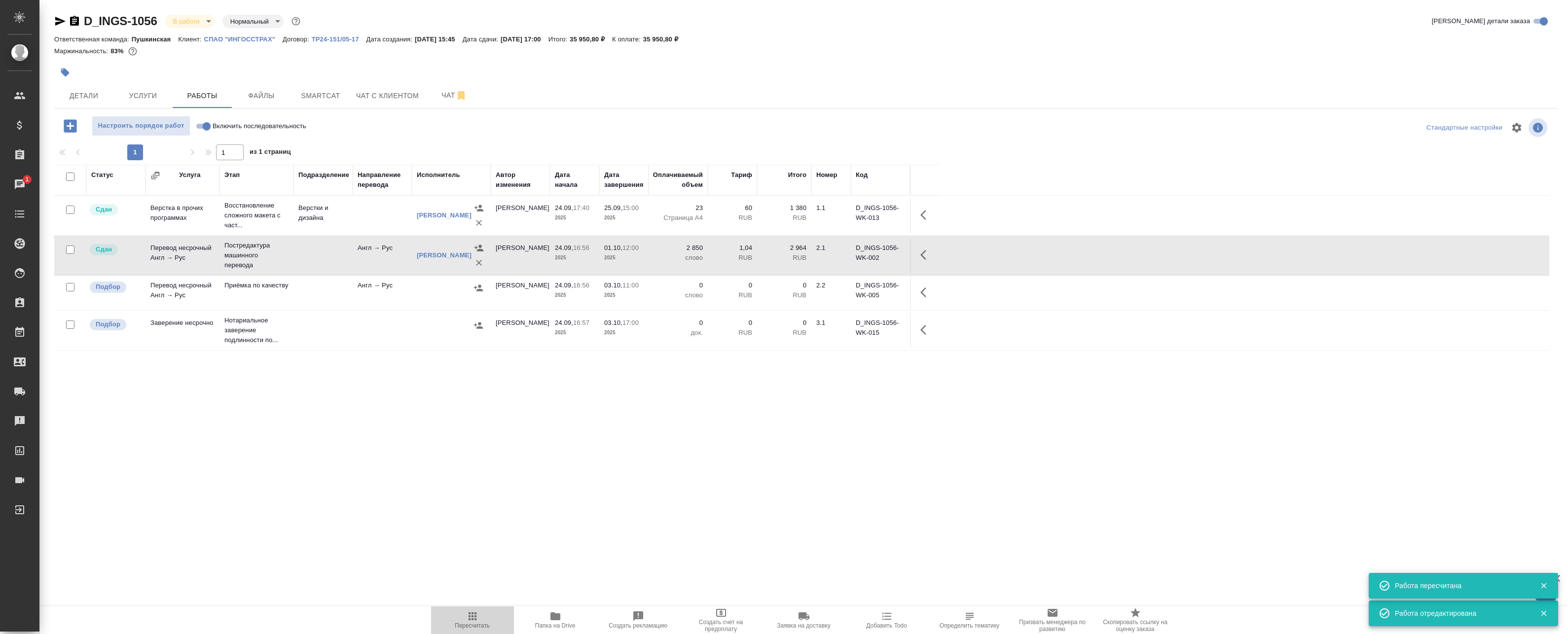
click at [477, 622] on icon "button" at bounding box center [473, 616] width 12 height 12
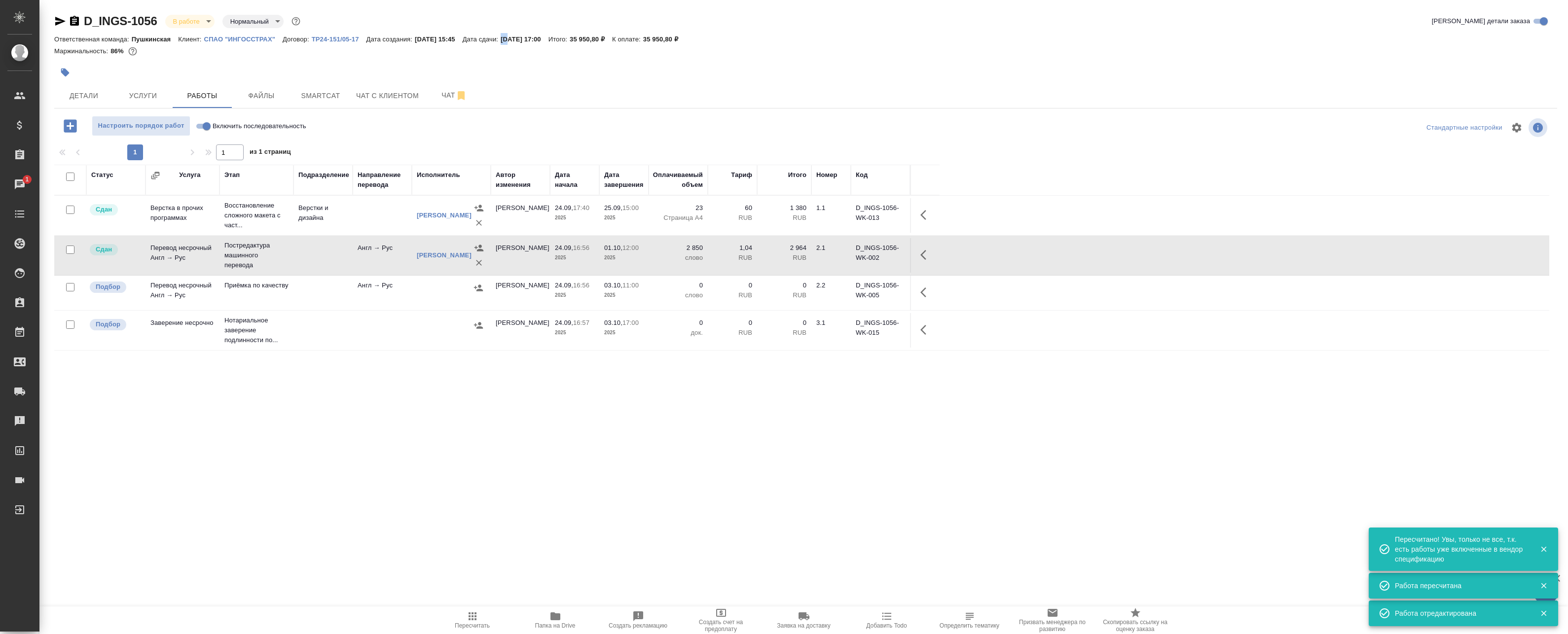
drag, startPoint x: 514, startPoint y: 36, endPoint x: 521, endPoint y: 37, distance: 7.1
click at [521, 37] on p "03.10.2025, 17:00" at bounding box center [524, 39] width 48 height 8
drag, startPoint x: 521, startPoint y: 37, endPoint x: 560, endPoint y: 105, distance: 78.4
click at [560, 105] on div "Детали Услуги Работы Файлы Smartcat Чат с клиентом Чат" at bounding box center [805, 95] width 1503 height 25
